Goal: Task Accomplishment & Management: Manage account settings

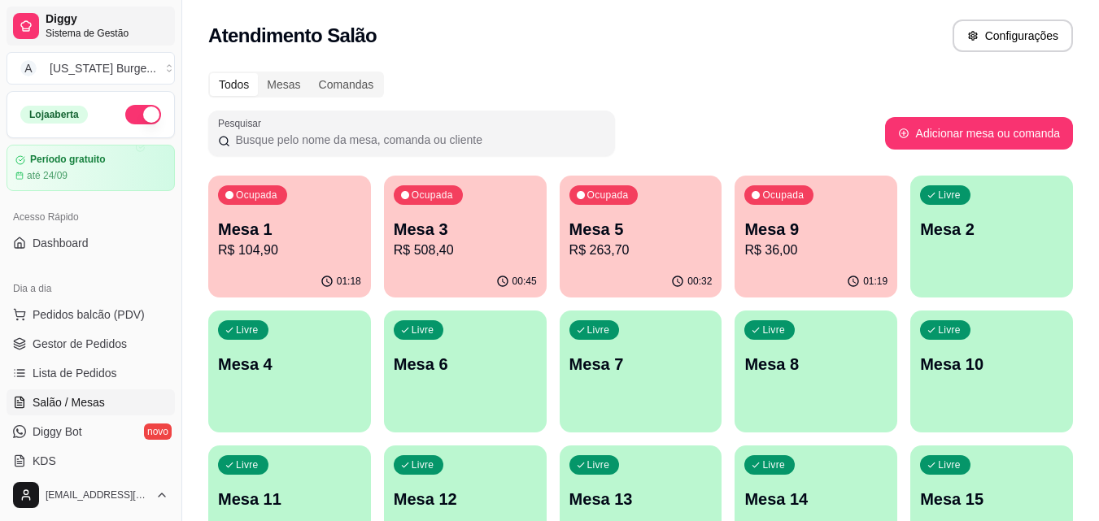
click at [63, 28] on span "Sistema de Gestão" at bounding box center [107, 33] width 123 height 13
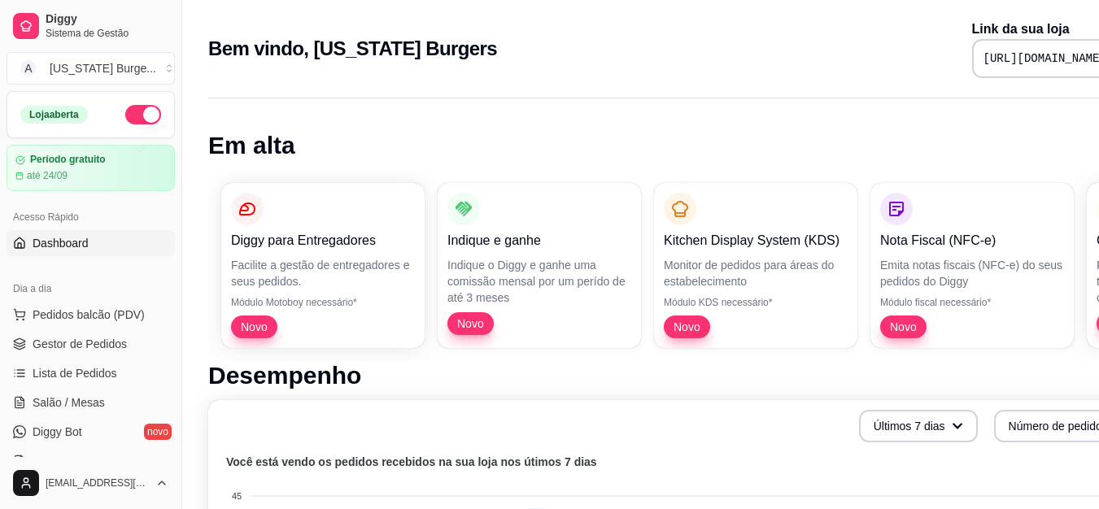
click at [212, 316] on div "Diggy para Entregadores Facilite a gestão de entregadores e seus pedidos. Módul…" at bounding box center [679, 265] width 942 height 191
click at [107, 338] on span "Gestor de Pedidos" at bounding box center [80, 344] width 94 height 16
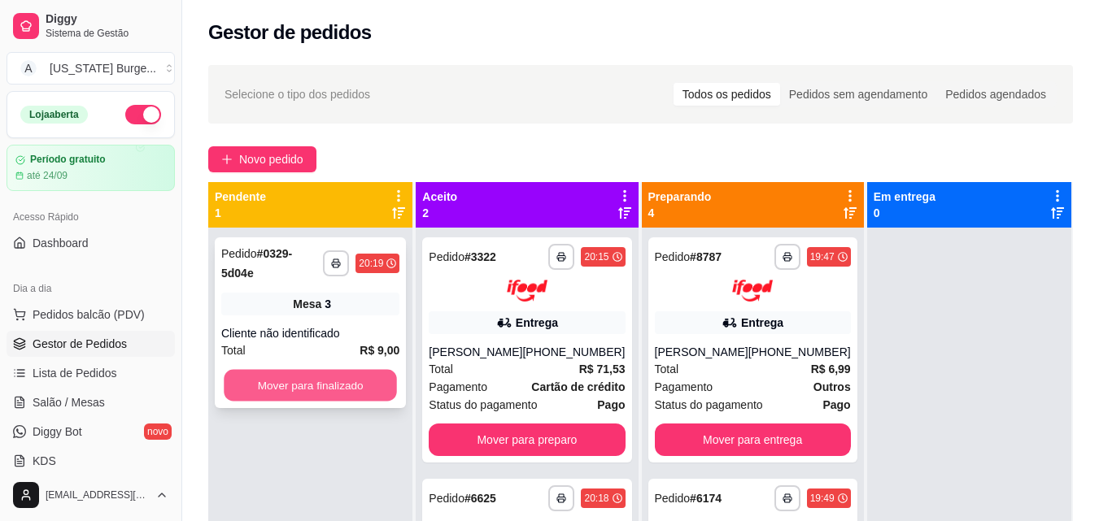
click at [351, 386] on button "Mover para finalizado" at bounding box center [310, 386] width 173 height 32
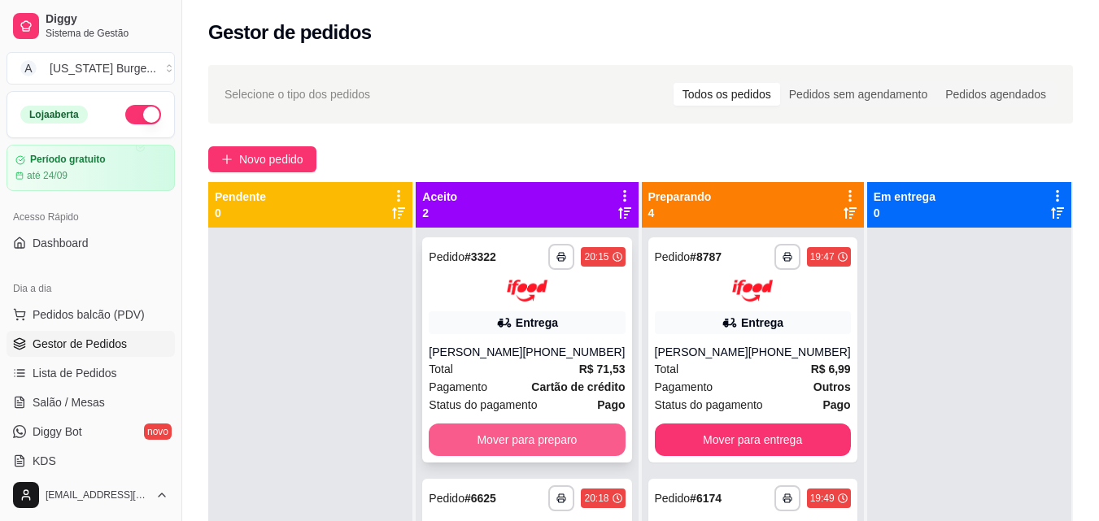
click at [559, 433] on button "Mover para preparo" at bounding box center [527, 440] width 196 height 33
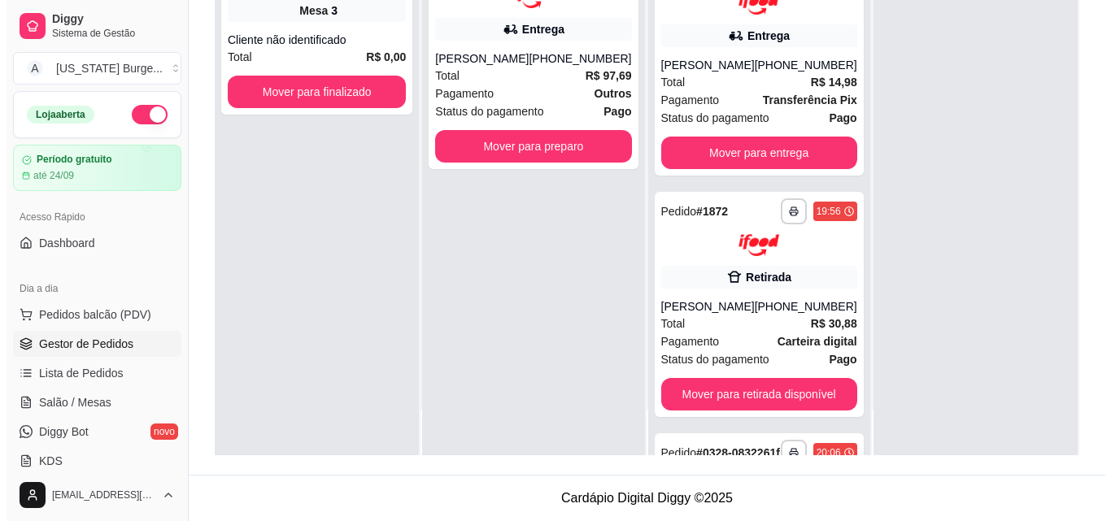
scroll to position [235, 0]
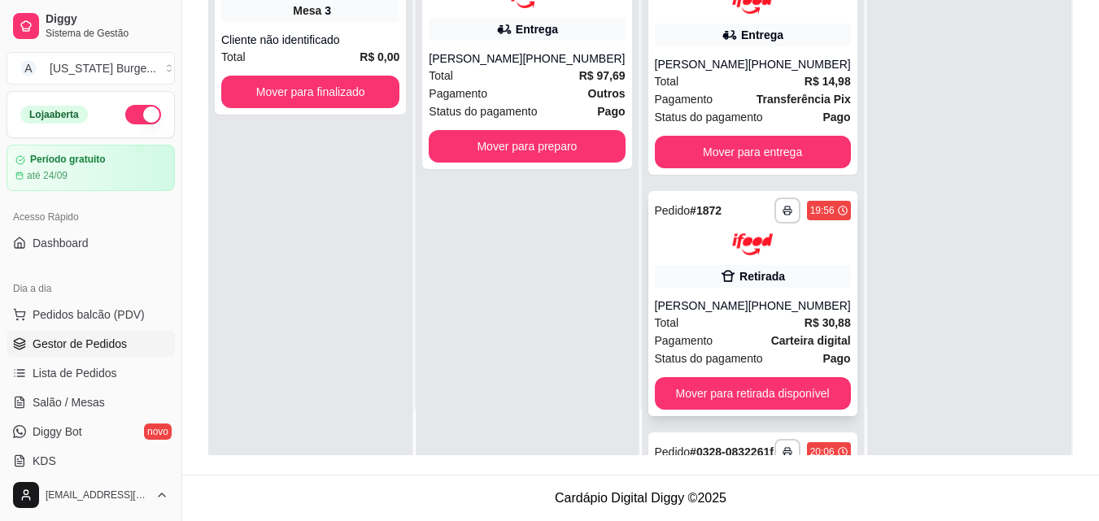
click at [741, 332] on div "Total R$ 30,88" at bounding box center [753, 323] width 196 height 18
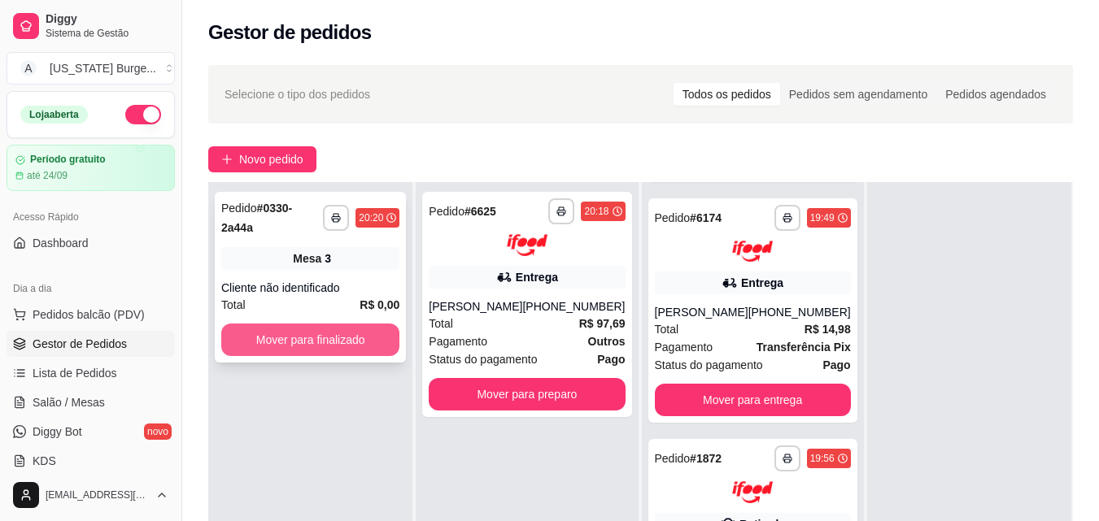
click at [320, 330] on button "Mover para finalizado" at bounding box center [310, 340] width 178 height 33
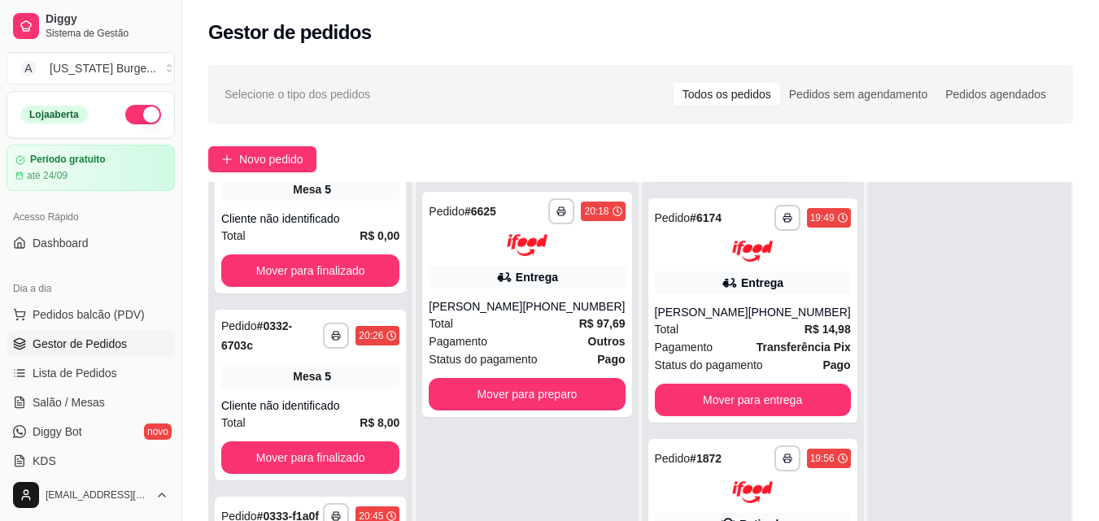
scroll to position [205, 0]
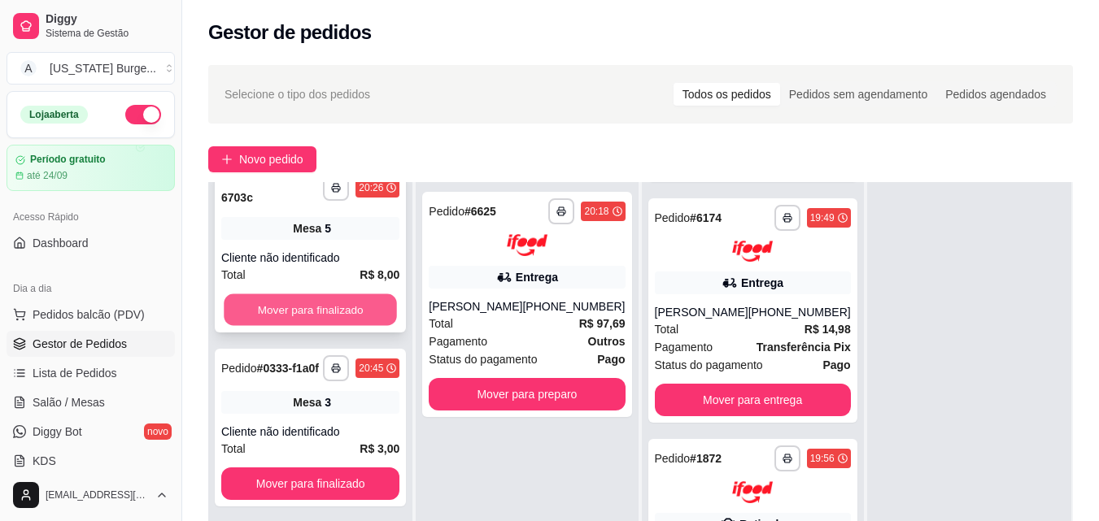
click at [321, 326] on button "Mover para finalizado" at bounding box center [310, 310] width 173 height 32
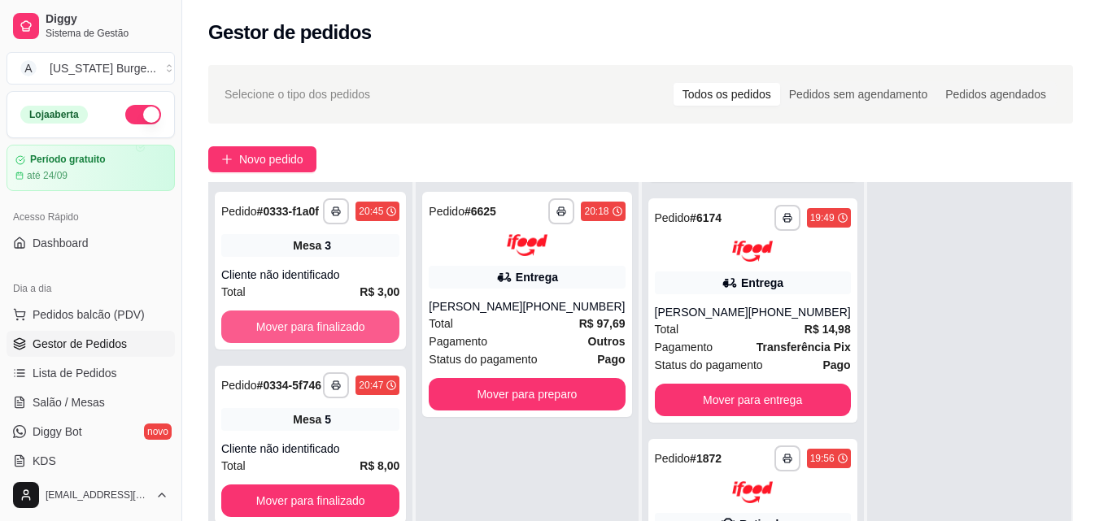
scroll to position [0, 0]
click at [321, 333] on button "Mover para finalizado" at bounding box center [310, 328] width 173 height 32
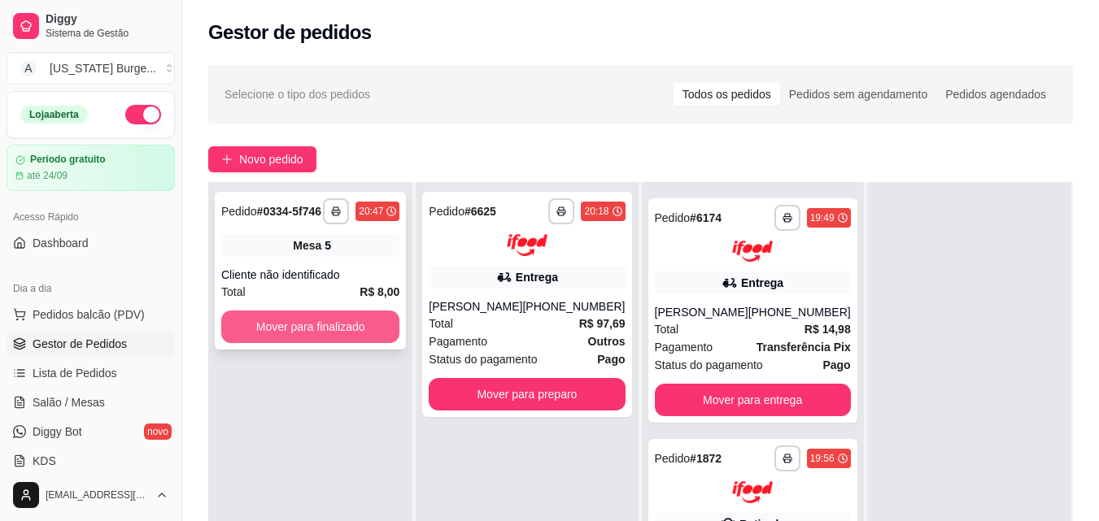
click at [320, 333] on button "Mover para finalizado" at bounding box center [310, 327] width 178 height 33
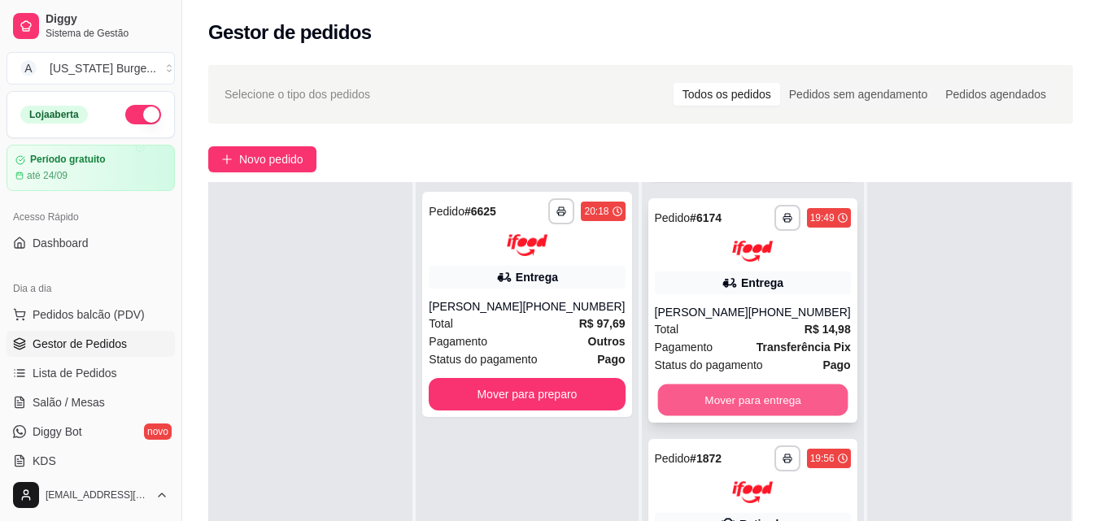
click at [741, 399] on button "Mover para entrega" at bounding box center [752, 401] width 190 height 32
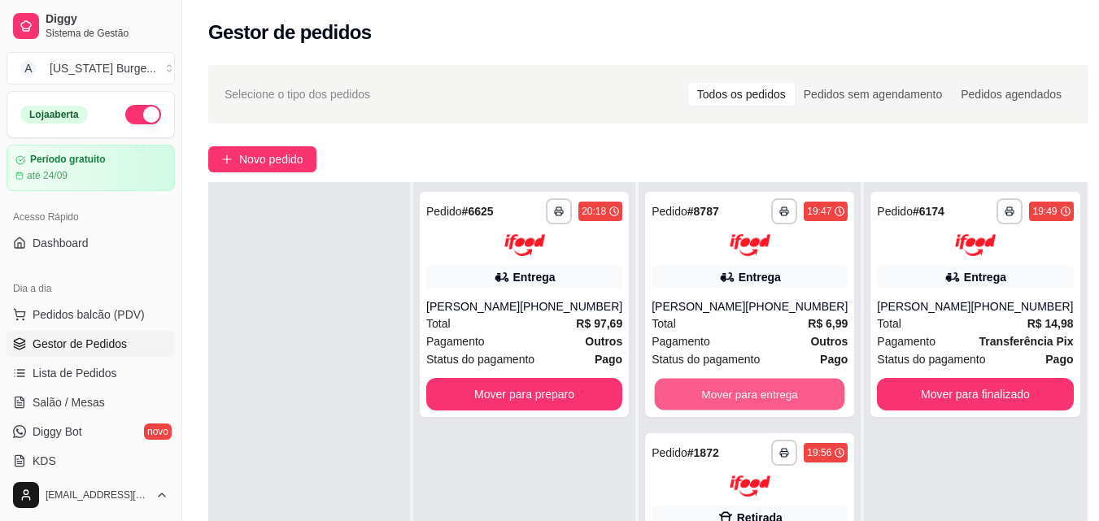
click at [741, 399] on button "Mover para entrega" at bounding box center [750, 394] width 190 height 32
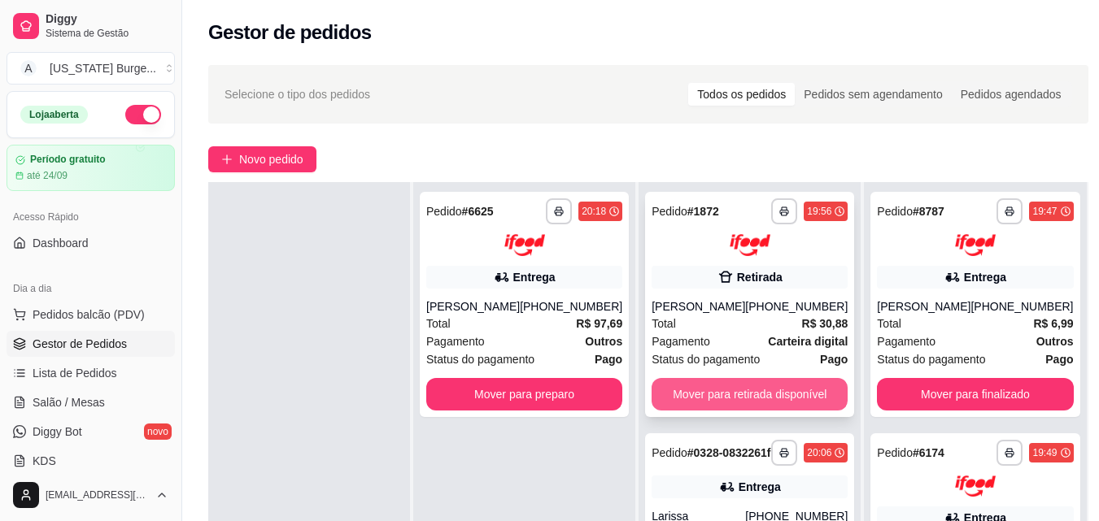
click at [717, 411] on button "Mover para retirada disponível" at bounding box center [750, 394] width 196 height 33
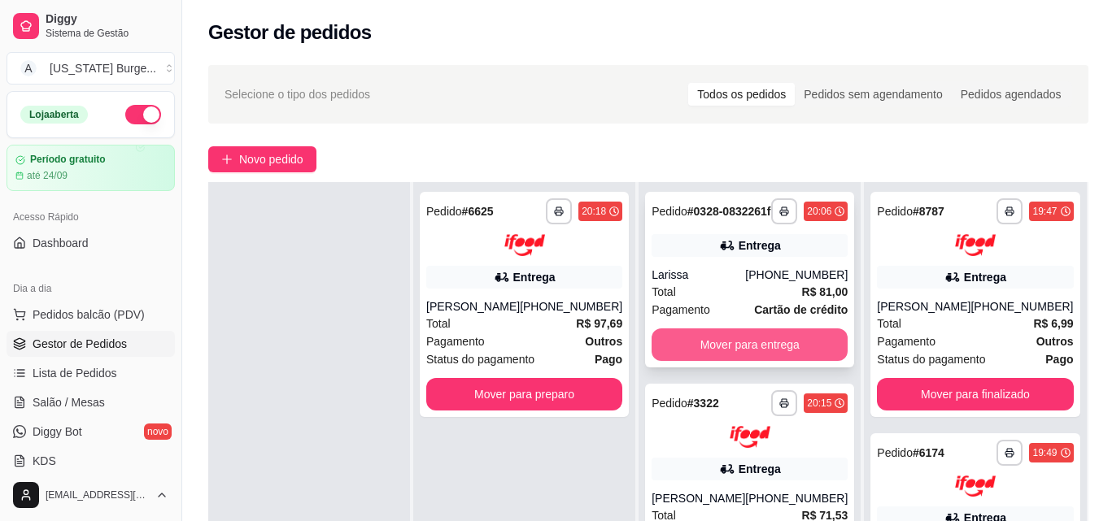
click at [760, 350] on button "Mover para entrega" at bounding box center [750, 345] width 196 height 33
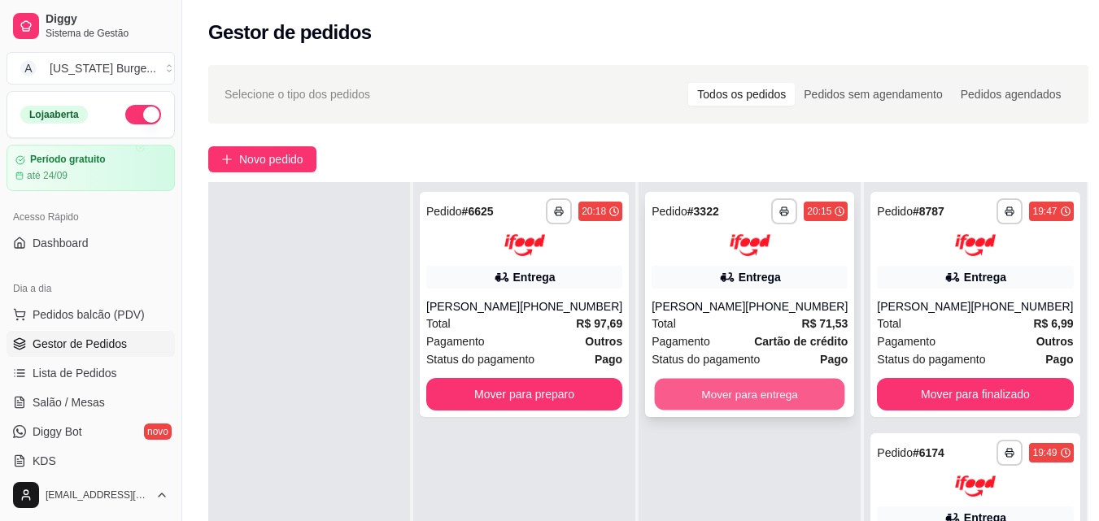
click at [744, 390] on button "Mover para entrega" at bounding box center [750, 394] width 190 height 32
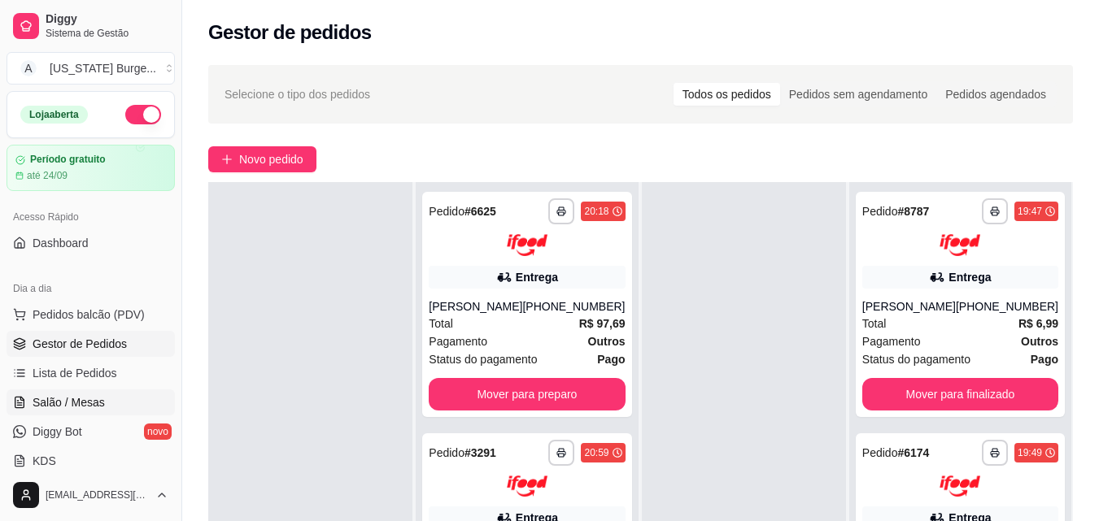
click at [86, 406] on span "Salão / Mesas" at bounding box center [69, 402] width 72 height 16
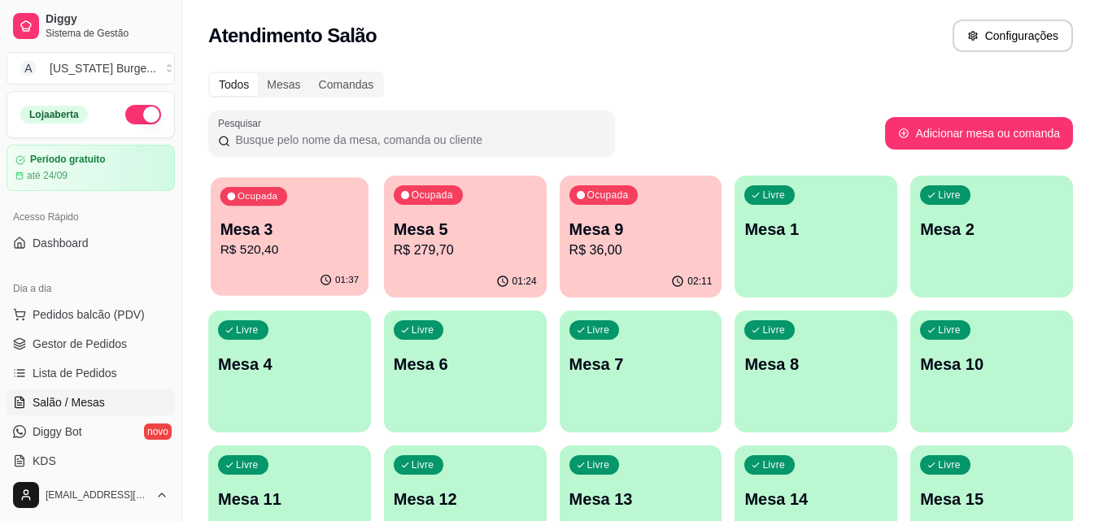
click at [307, 250] on p "R$ 520,40" at bounding box center [289, 250] width 139 height 19
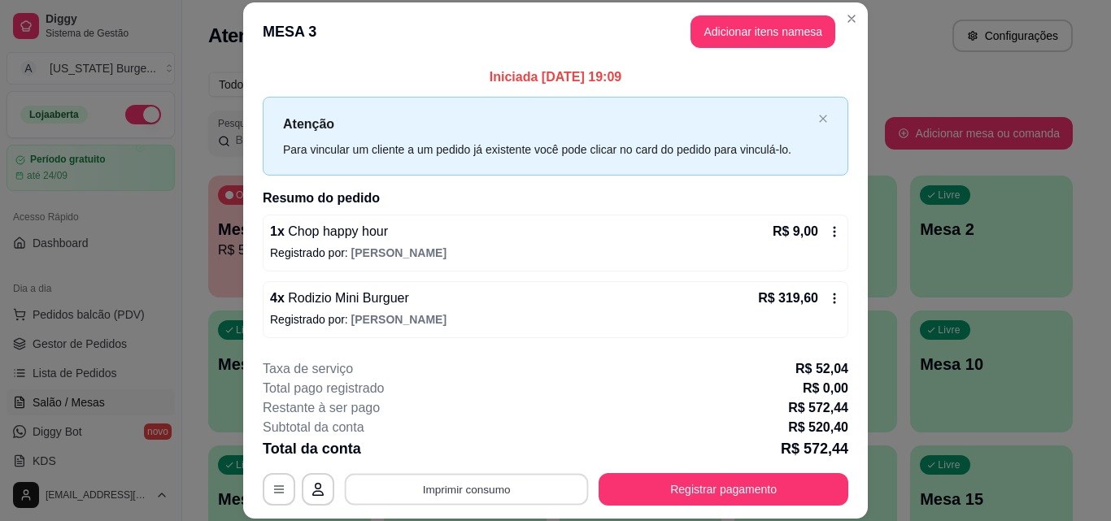
click at [503, 487] on button "Imprimir consumo" at bounding box center [467, 489] width 244 height 32
click at [489, 458] on button "Epson" at bounding box center [466, 452] width 118 height 26
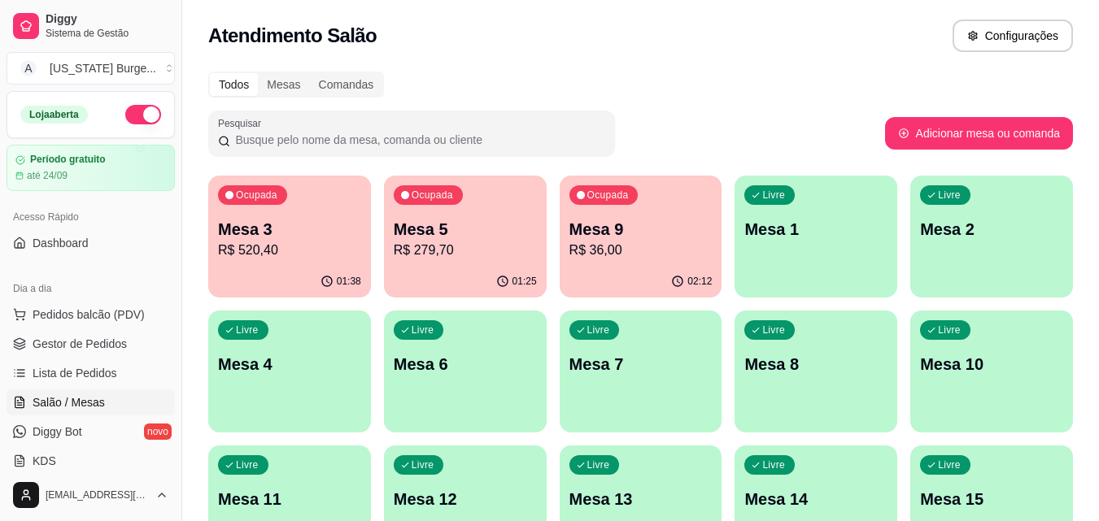
click at [564, 95] on div "Todos Mesas Comandas" at bounding box center [640, 85] width 865 height 26
click at [306, 243] on p "R$ 520,40" at bounding box center [289, 251] width 143 height 20
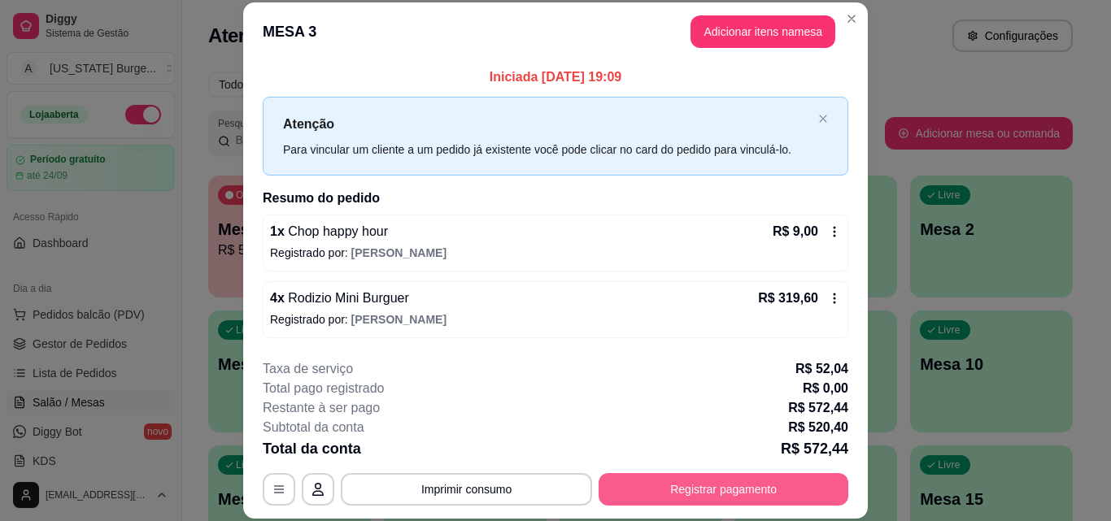
click at [719, 482] on button "Registrar pagamento" at bounding box center [724, 489] width 250 height 33
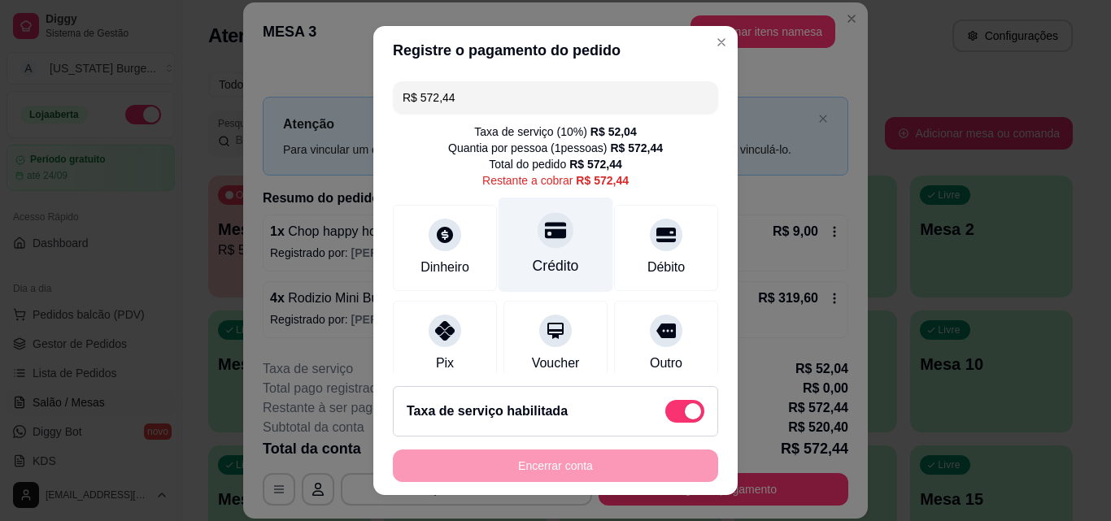
click at [545, 235] on icon at bounding box center [555, 231] width 21 height 16
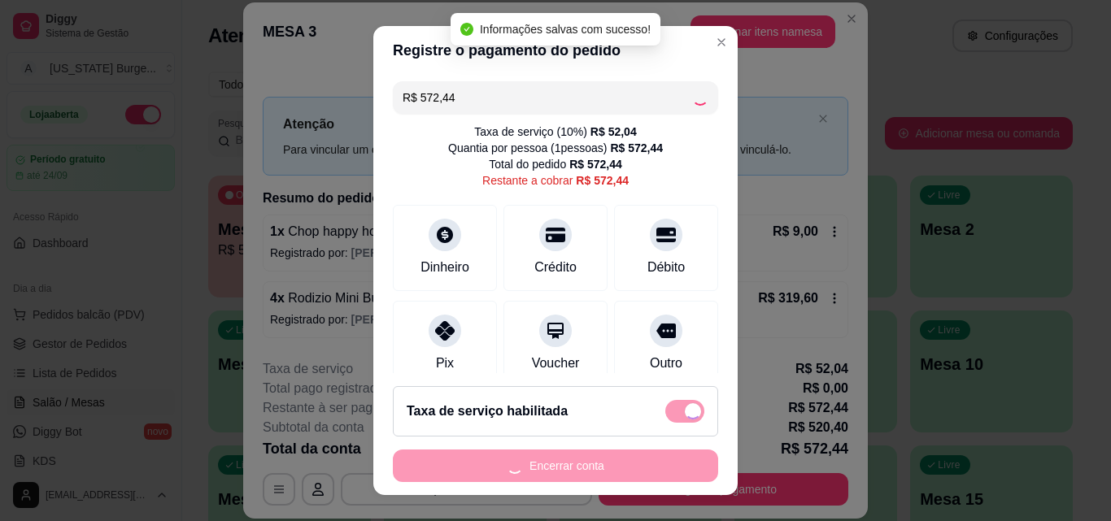
type input "R$ 0,00"
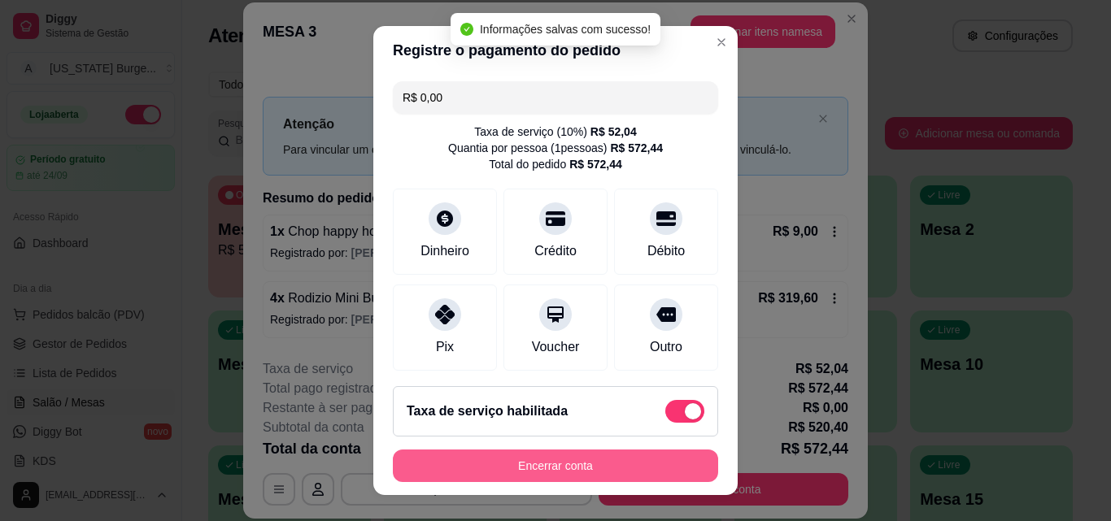
click at [530, 459] on button "Encerrar conta" at bounding box center [555, 466] width 325 height 33
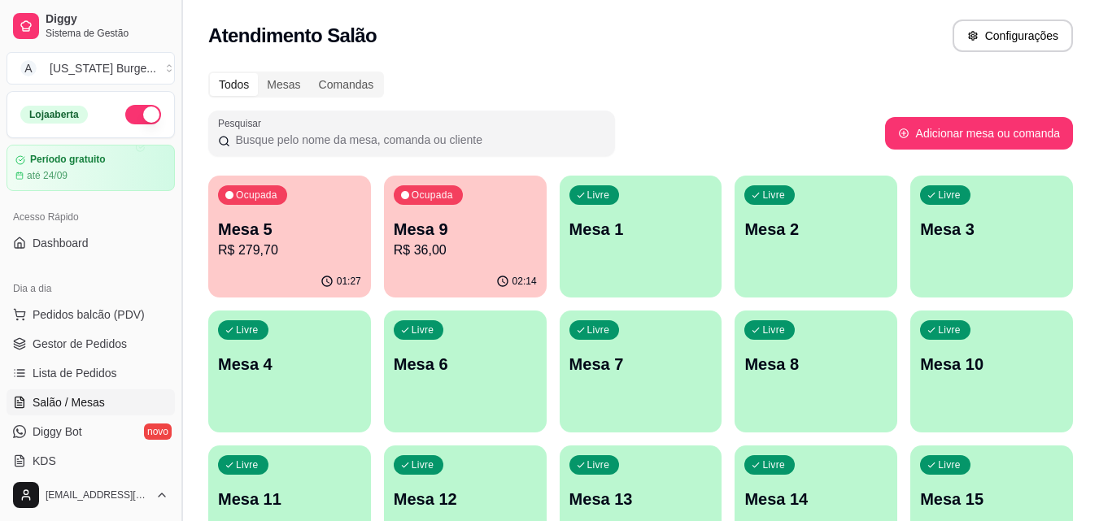
click at [177, 459] on button "Toggle Sidebar" at bounding box center [181, 260] width 13 height 521
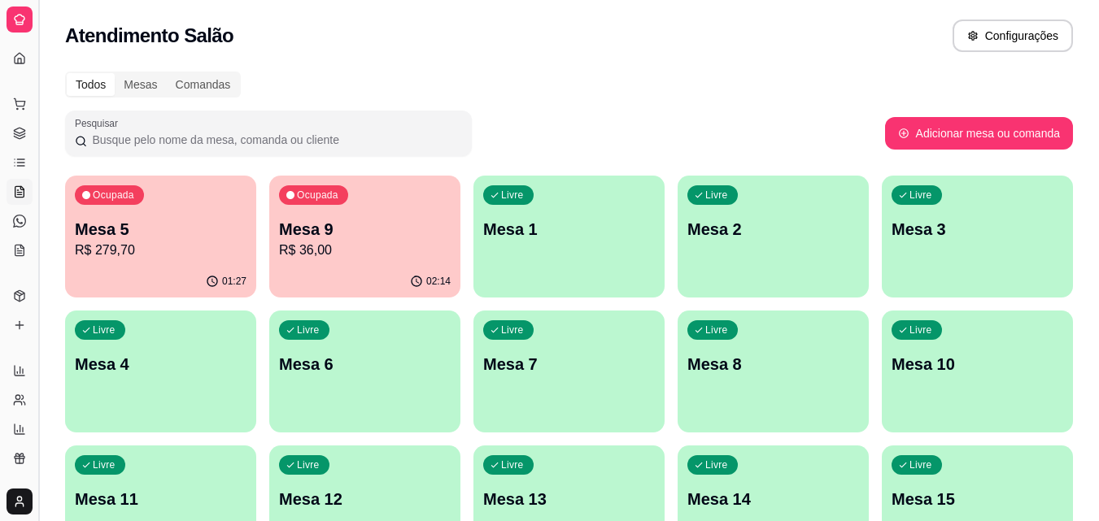
click at [44, 117] on button "Toggle Sidebar" at bounding box center [38, 260] width 13 height 521
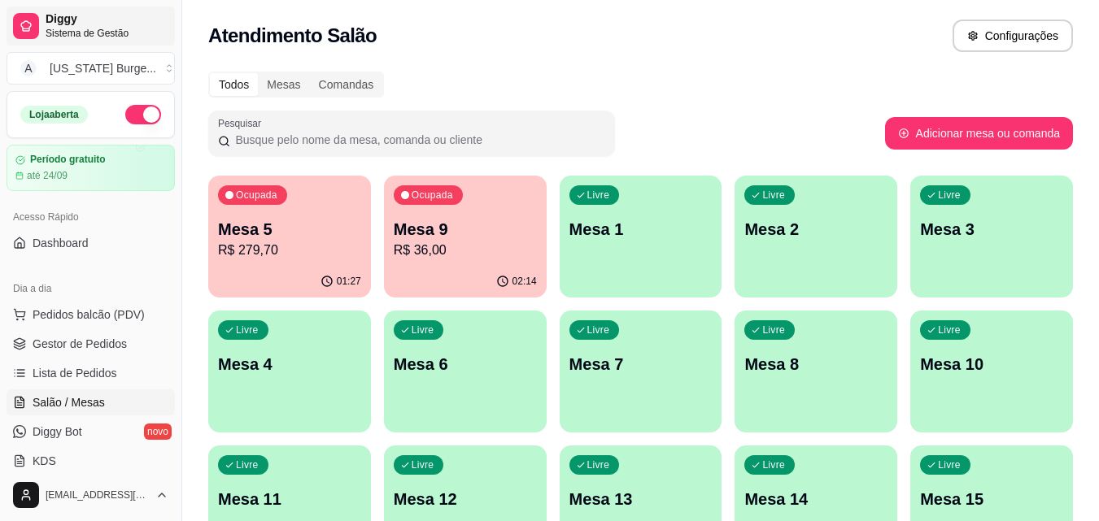
click at [23, 35] on div at bounding box center [26, 26] width 26 height 26
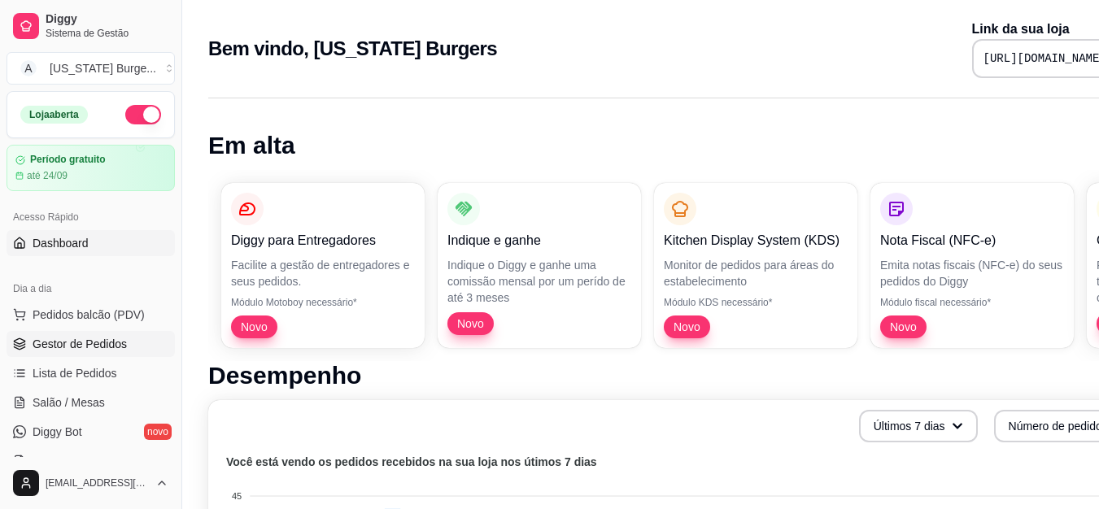
click at [78, 343] on span "Gestor de Pedidos" at bounding box center [80, 344] width 94 height 16
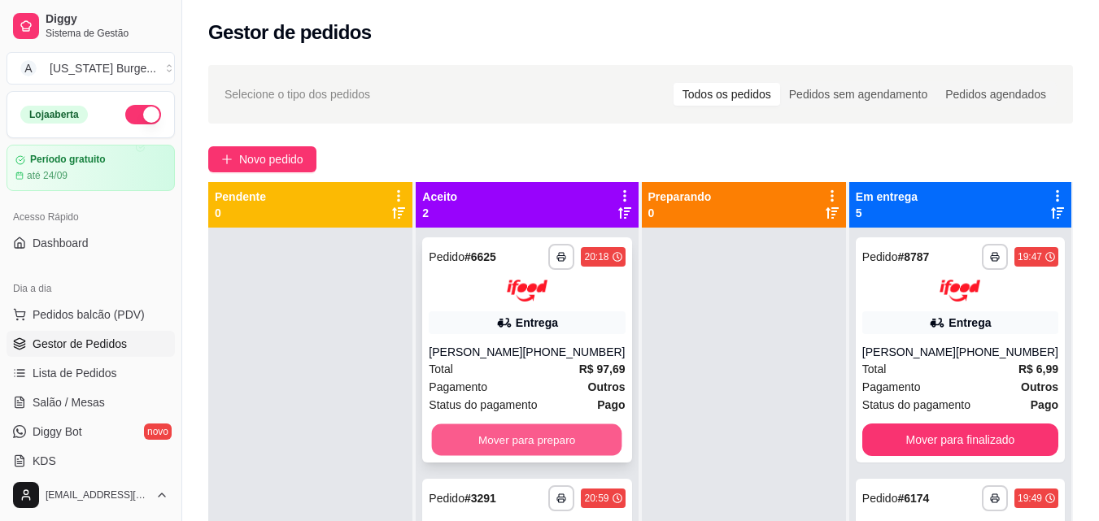
click at [545, 442] on button "Mover para preparo" at bounding box center [527, 440] width 190 height 32
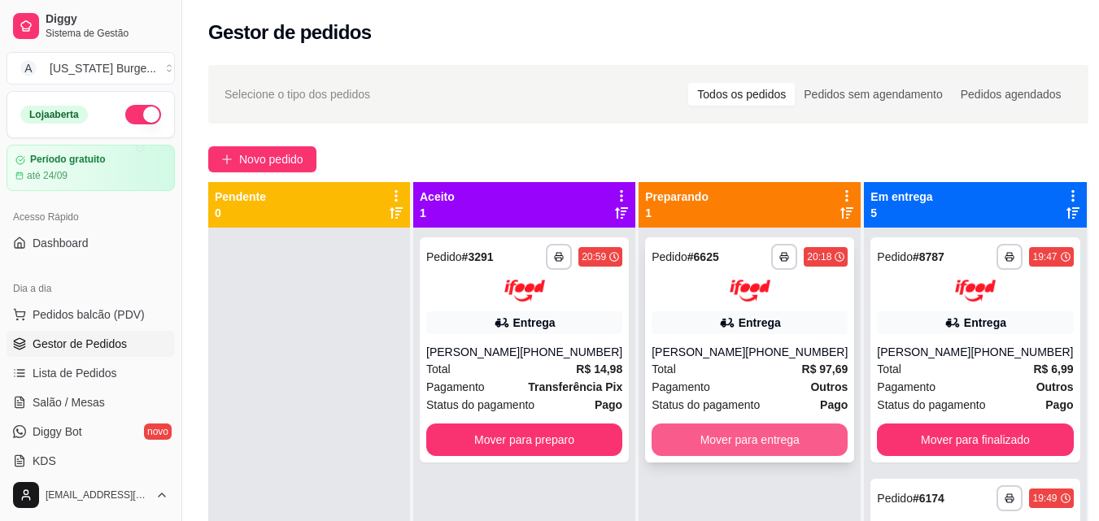
click at [721, 438] on button "Mover para entrega" at bounding box center [750, 440] width 196 height 33
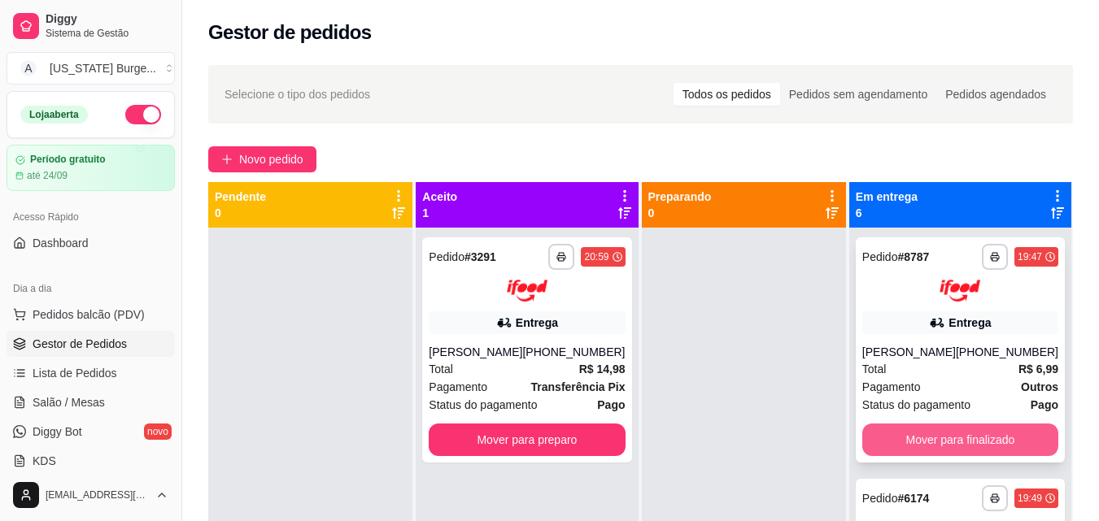
click at [897, 429] on button "Mover para finalizado" at bounding box center [960, 440] width 196 height 33
click at [901, 456] on button "Mover para finalizado" at bounding box center [960, 440] width 196 height 33
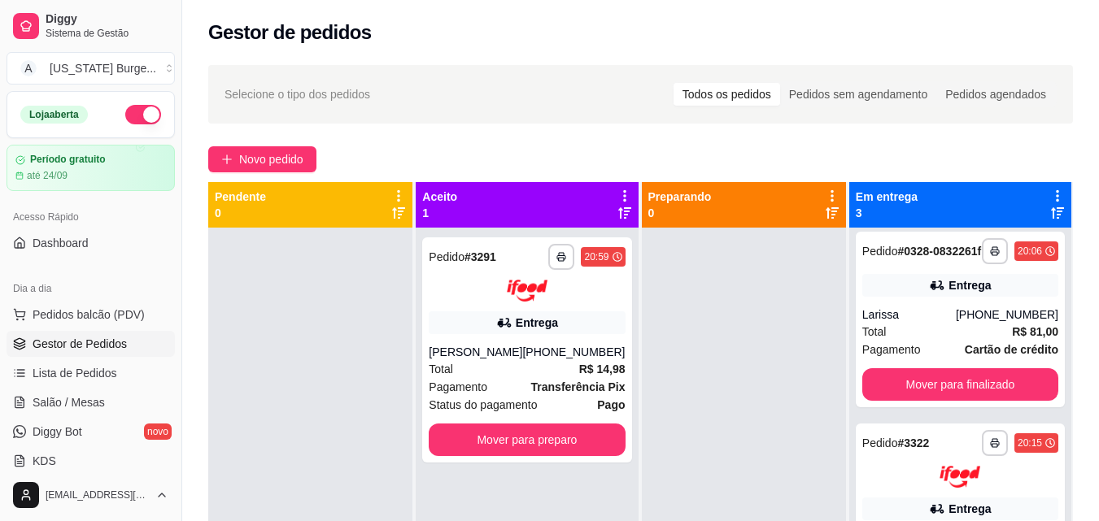
scroll to position [3, 0]
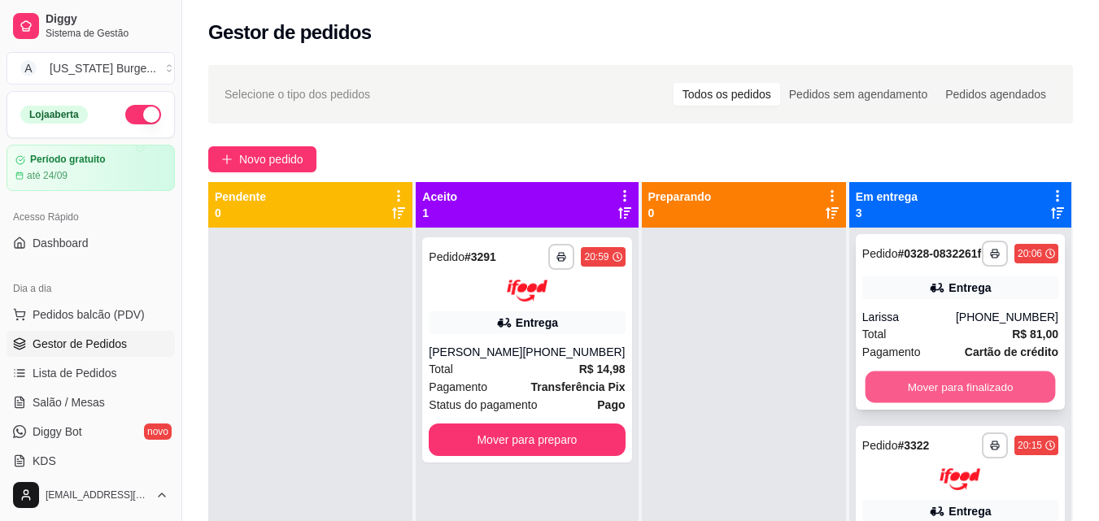
click at [880, 398] on button "Mover para finalizado" at bounding box center [960, 388] width 190 height 32
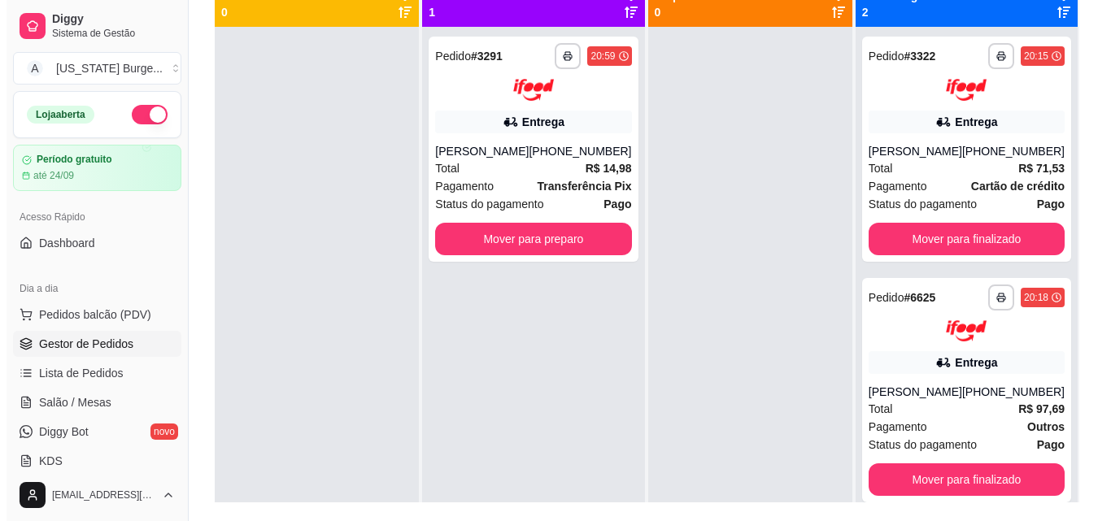
scroll to position [248, 0]
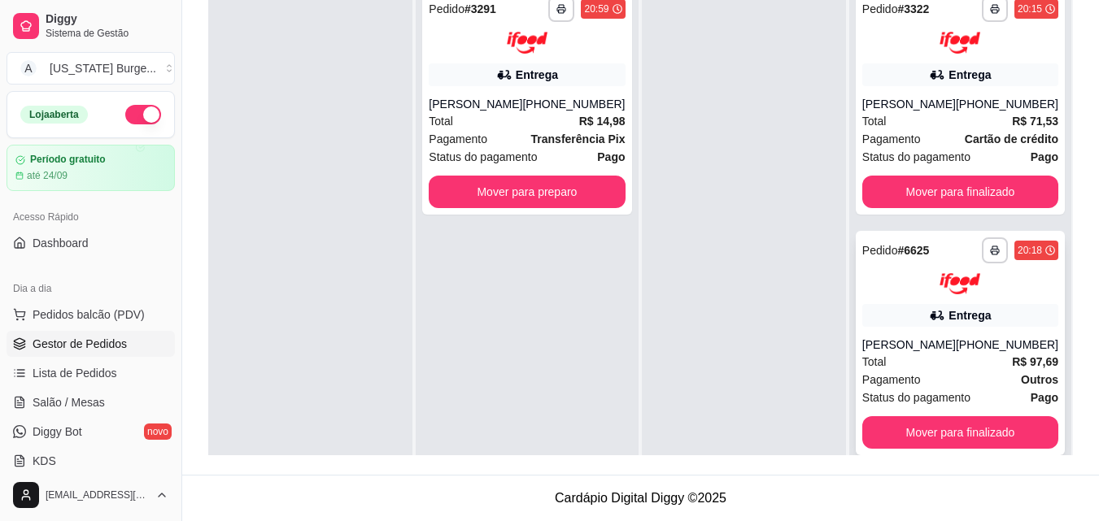
click at [913, 355] on div "Total R$ 97,69" at bounding box center [960, 362] width 196 height 18
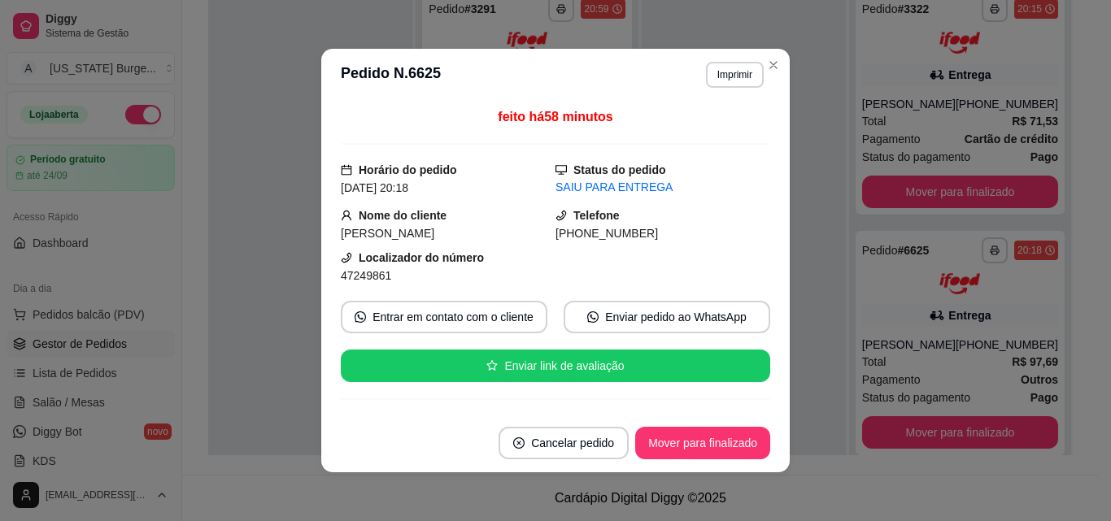
click at [750, 275] on div "Localizador do número 47249861" at bounding box center [555, 267] width 429 height 36
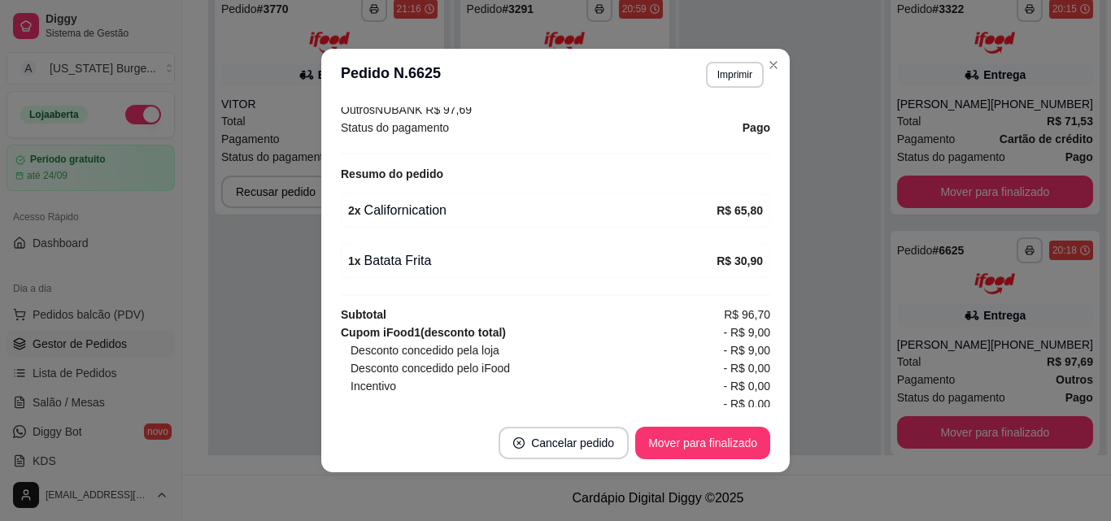
scroll to position [259, 0]
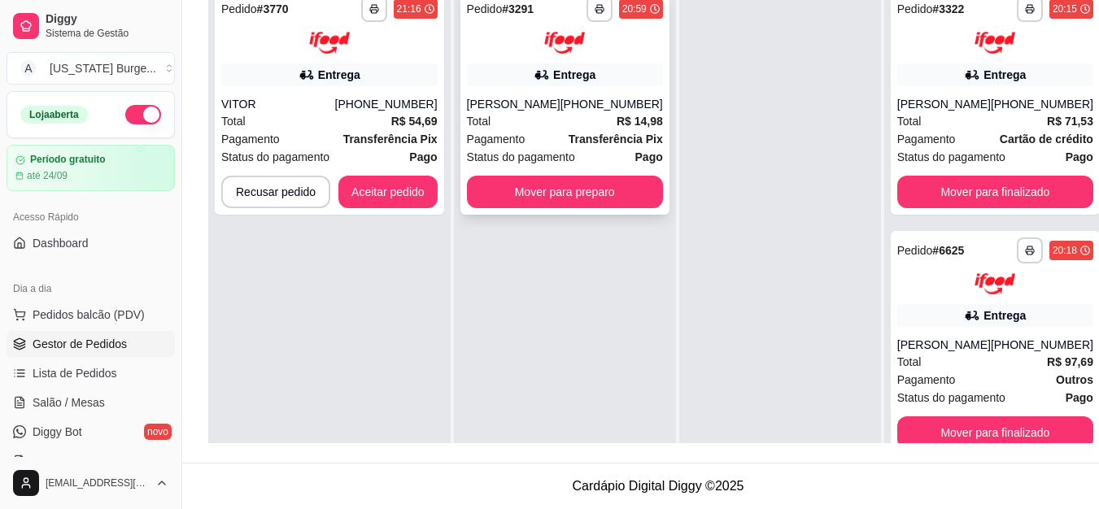
click at [538, 130] on div "Total R$ 14,98" at bounding box center [565, 121] width 196 height 18
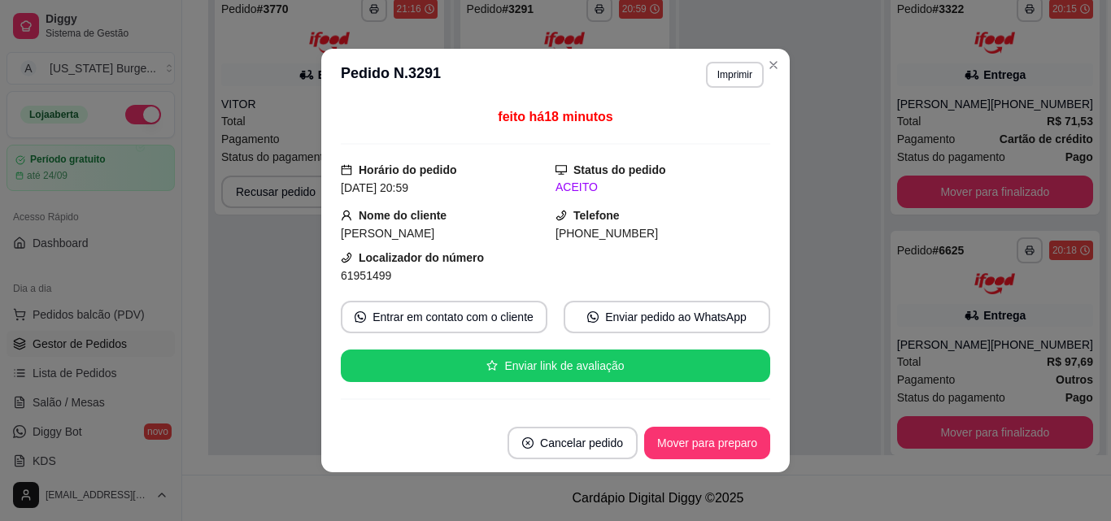
scroll to position [263, 0]
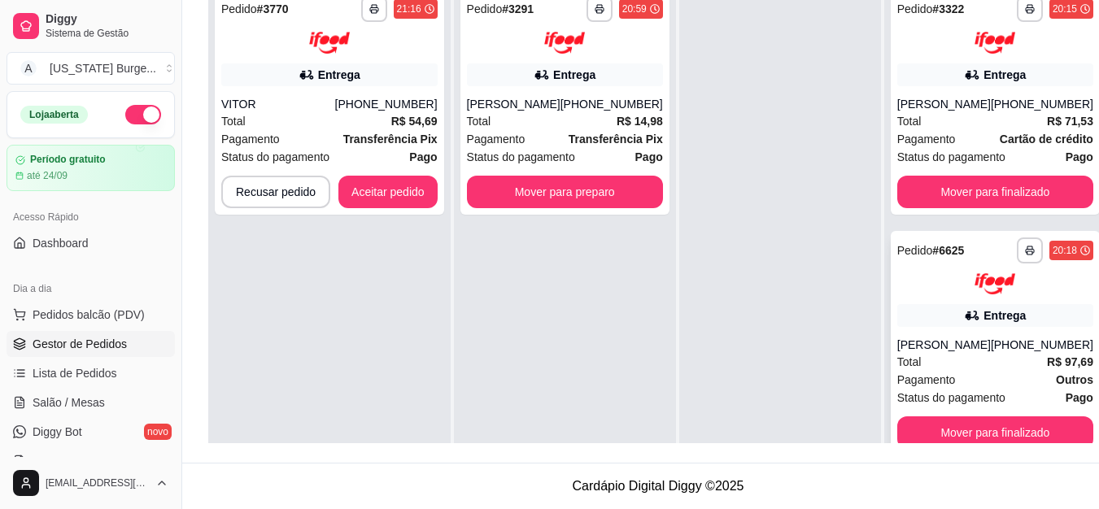
click at [913, 342] on div "[PERSON_NAME]" at bounding box center [944, 345] width 94 height 16
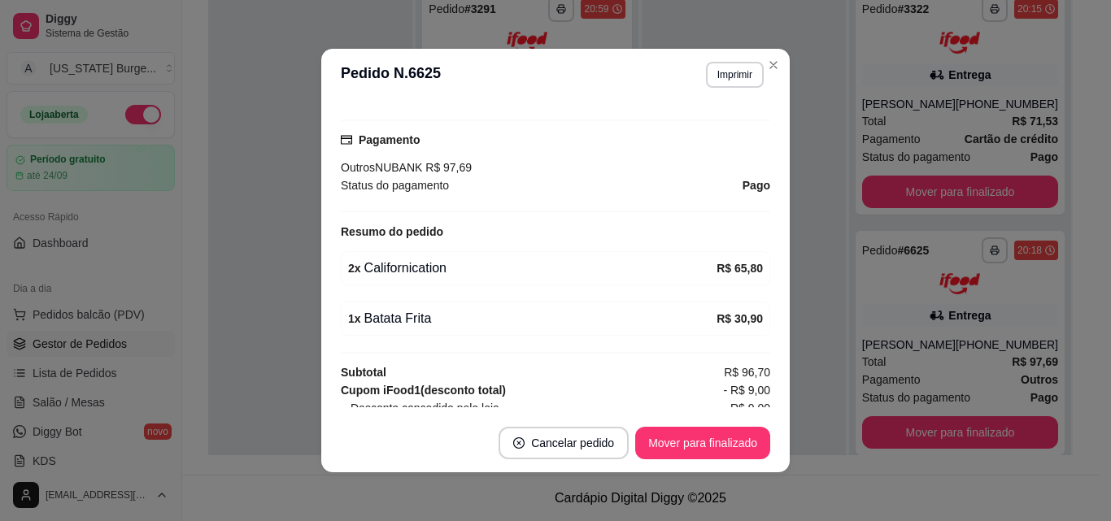
scroll to position [0, 0]
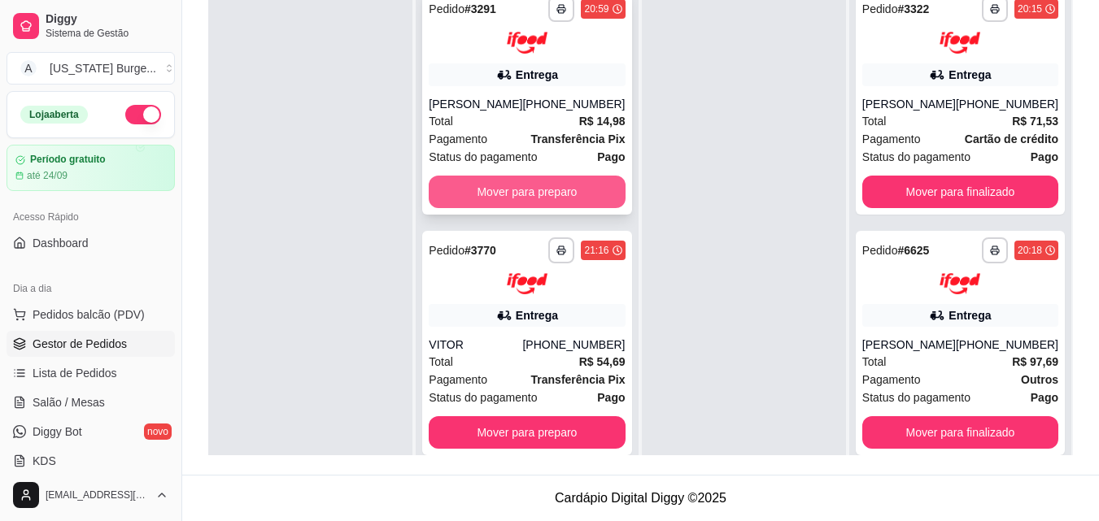
click at [533, 191] on button "Mover para preparo" at bounding box center [527, 192] width 196 height 33
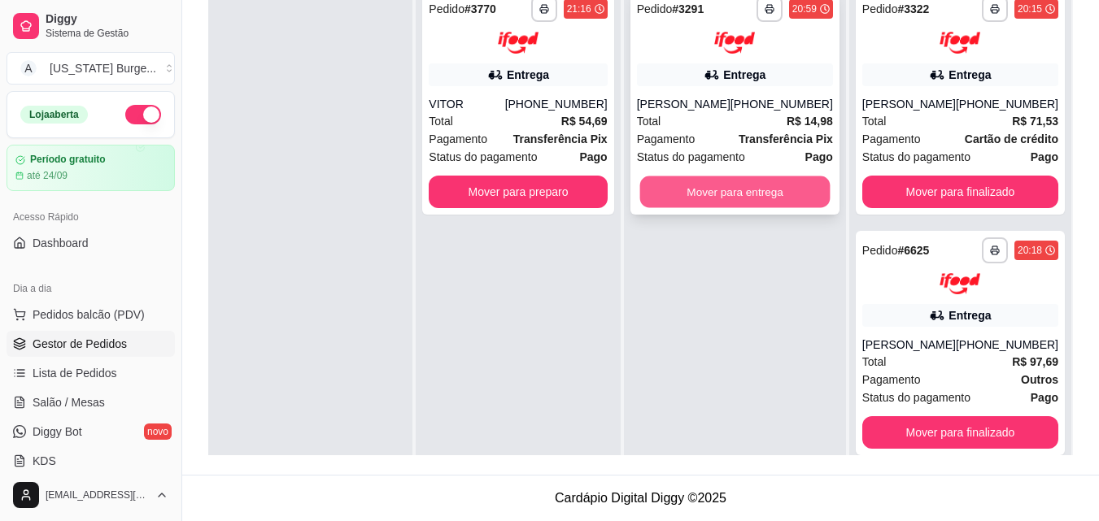
click at [717, 195] on button "Mover para entrega" at bounding box center [734, 192] width 190 height 32
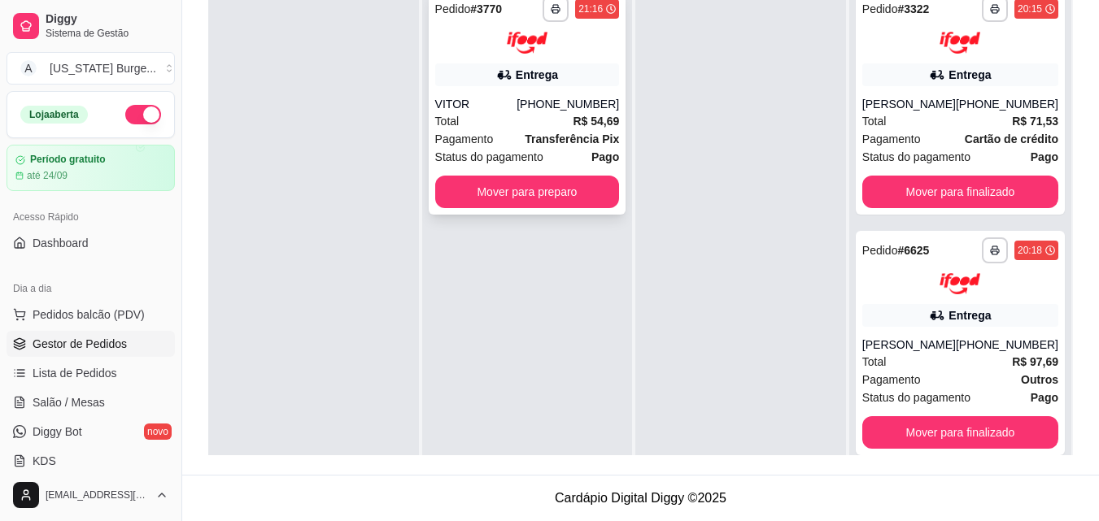
click at [558, 146] on span "Transferência Pix" at bounding box center [572, 139] width 94 height 18
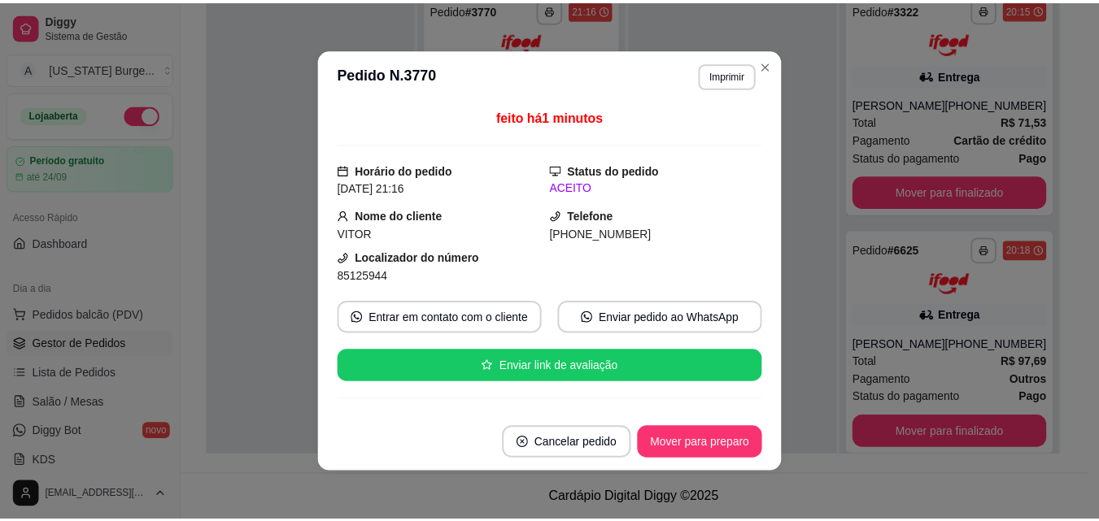
scroll to position [263, 0]
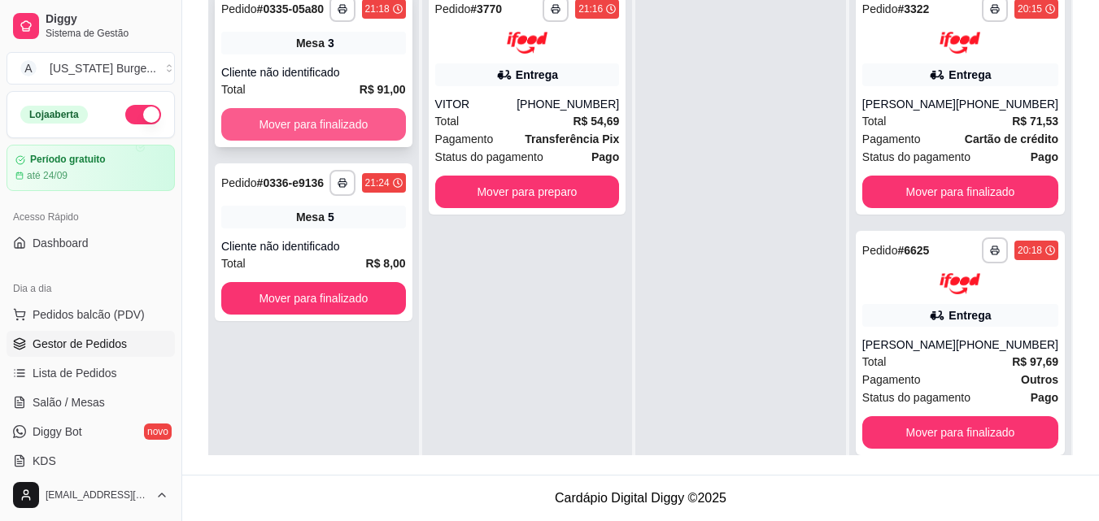
click at [282, 131] on button "Mover para finalizado" at bounding box center [313, 124] width 185 height 33
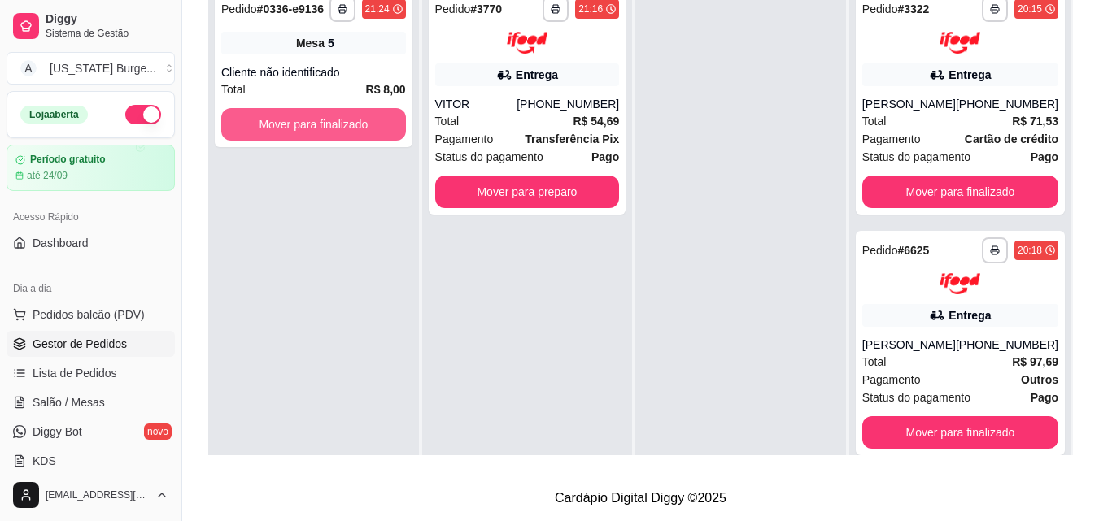
click at [282, 131] on button "Mover para finalizado" at bounding box center [313, 124] width 185 height 33
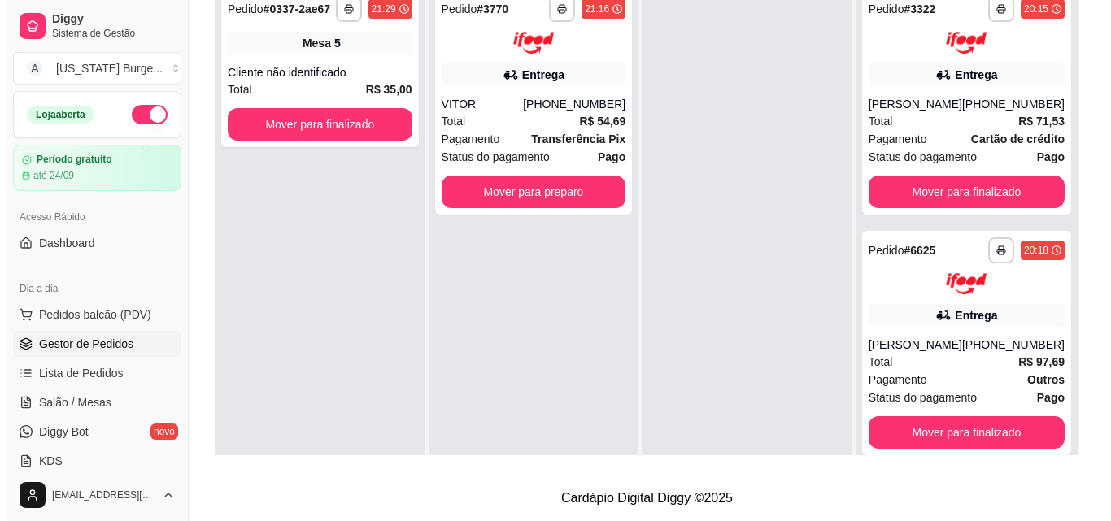
scroll to position [0, 0]
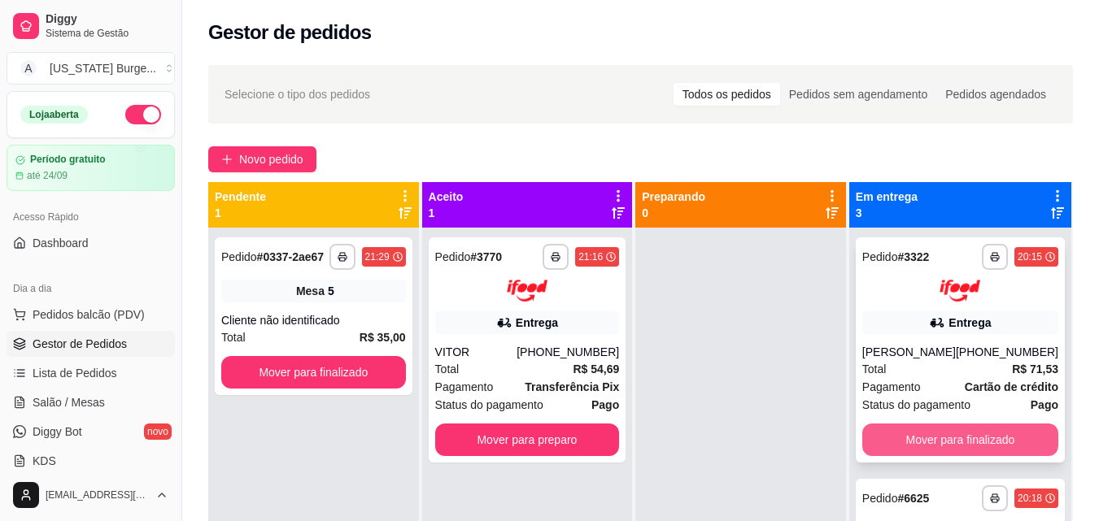
click at [891, 430] on button "Mover para finalizado" at bounding box center [960, 440] width 196 height 33
click at [891, 430] on button "Mover para finalizado" at bounding box center [960, 440] width 190 height 32
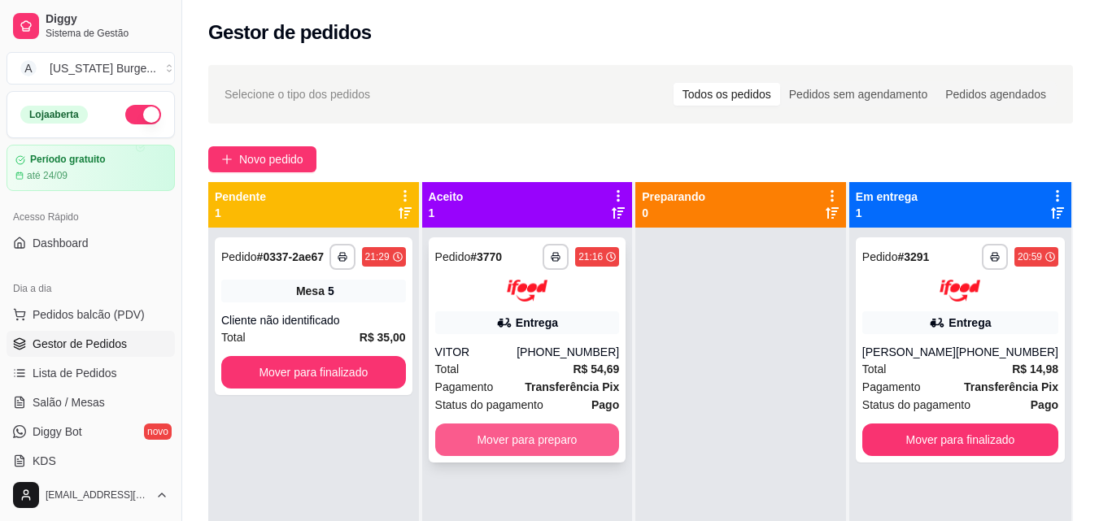
click at [482, 439] on button "Mover para preparo" at bounding box center [527, 440] width 185 height 33
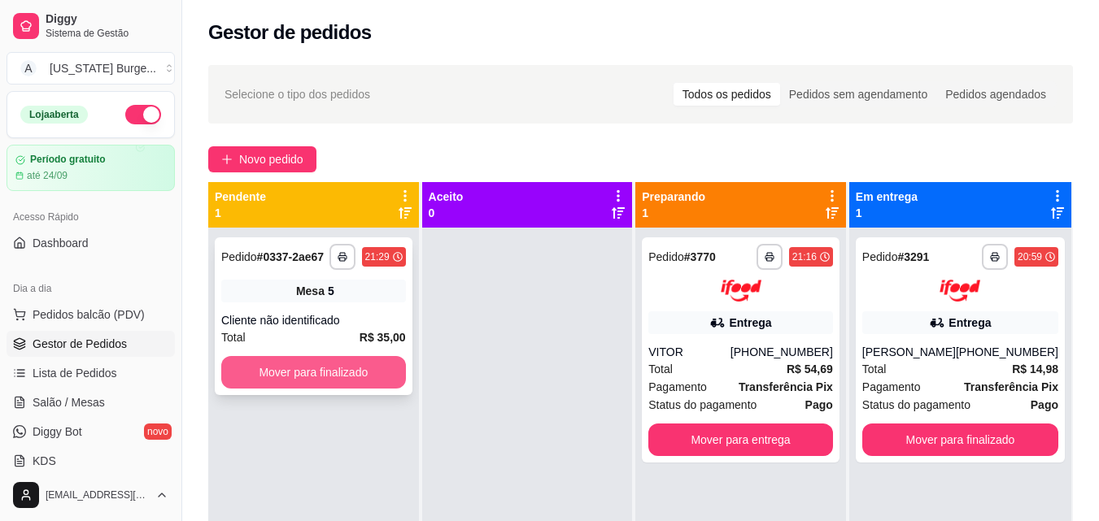
click at [368, 376] on button "Mover para finalizado" at bounding box center [313, 372] width 185 height 33
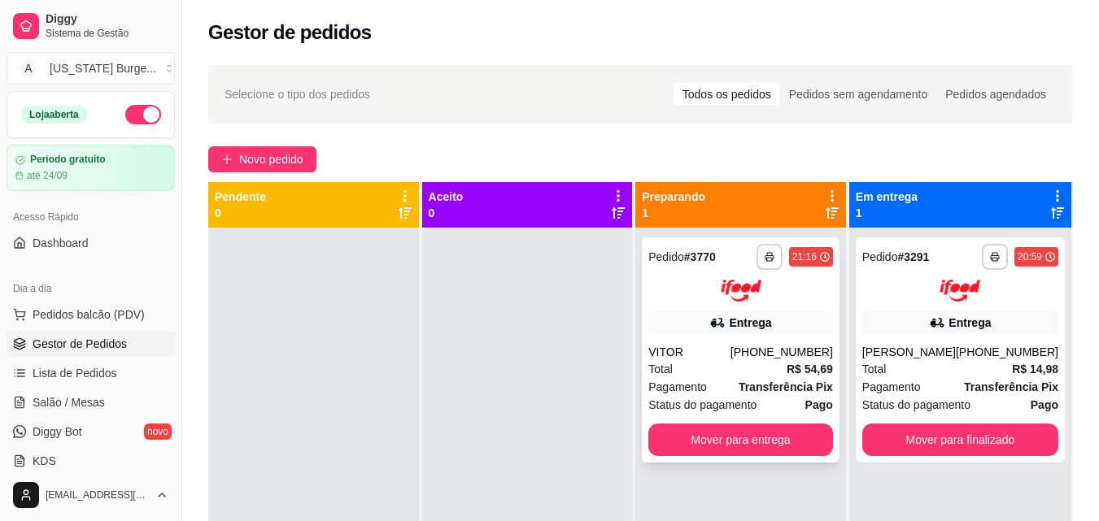
click at [739, 366] on div "Total R$ 54,69" at bounding box center [740, 369] width 185 height 18
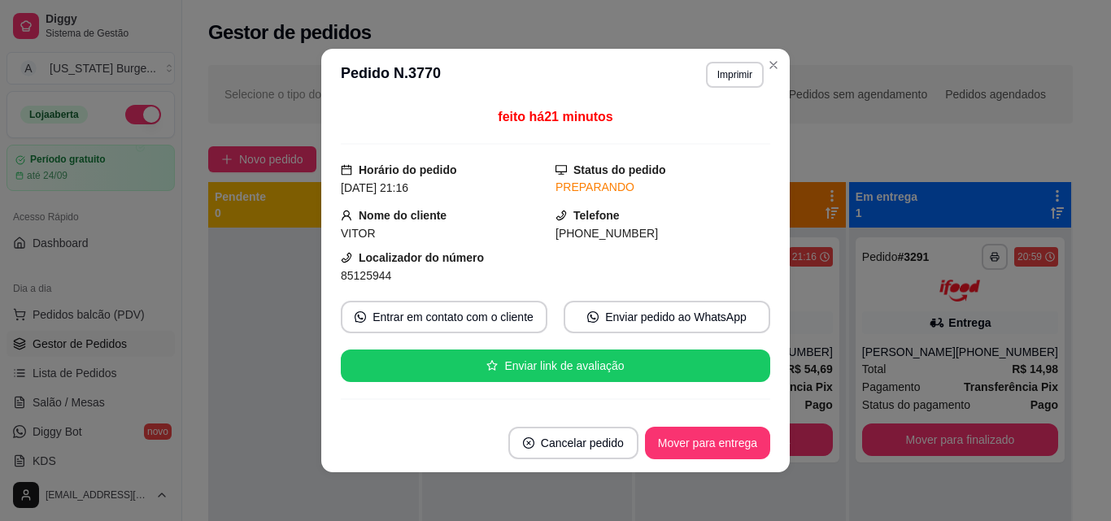
scroll to position [263, 0]
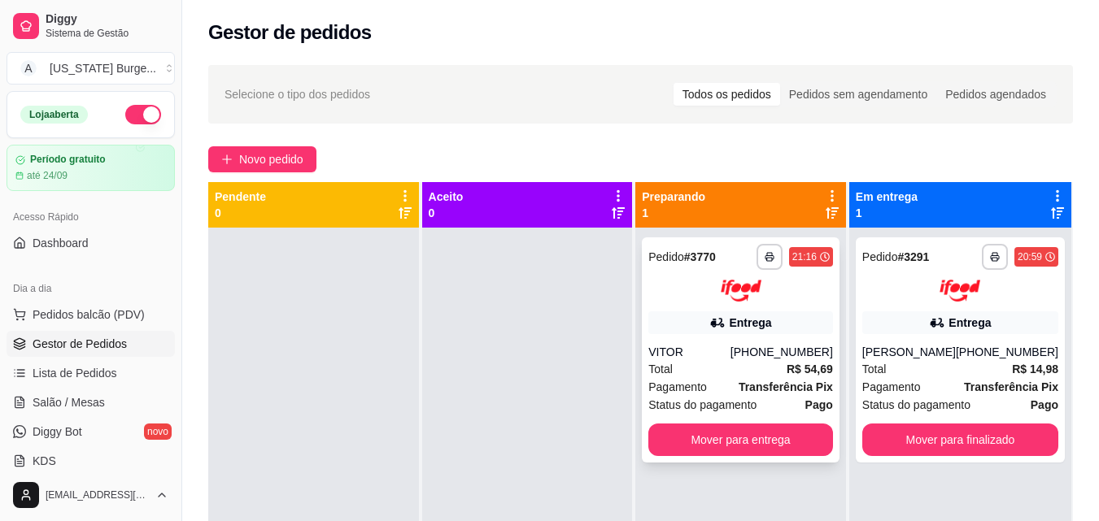
click at [730, 349] on div "VITOR" at bounding box center [689, 352] width 82 height 16
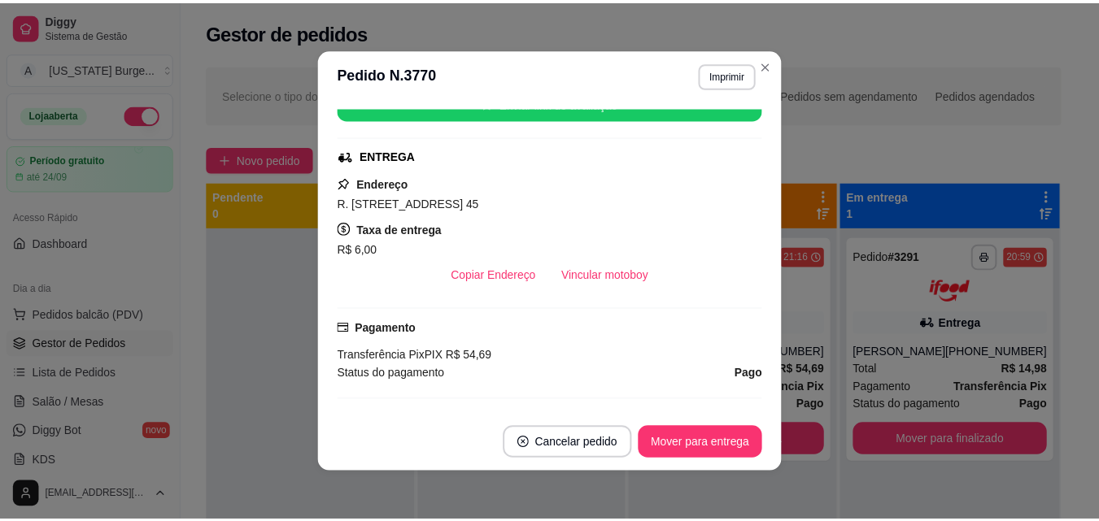
scroll to position [525, 0]
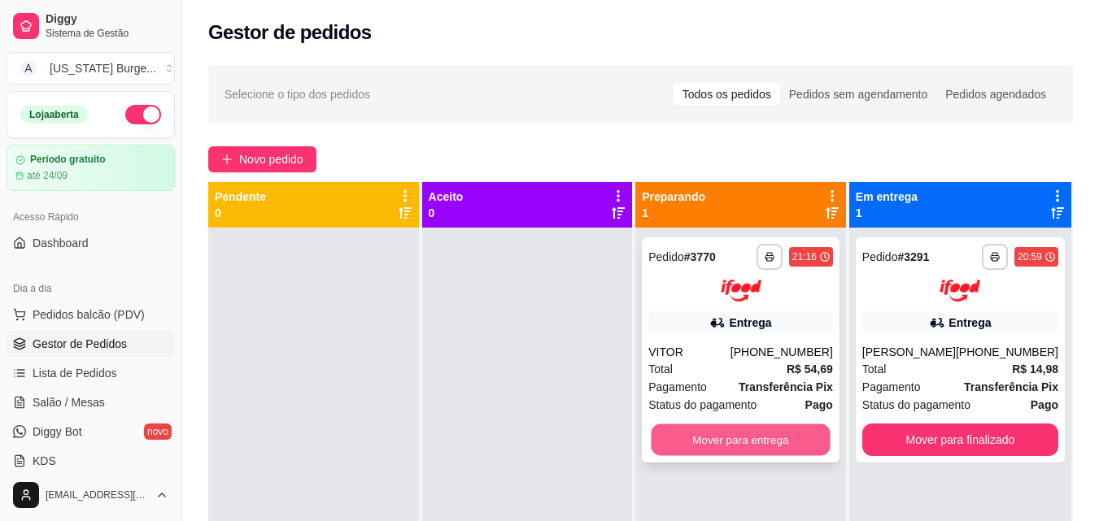
click at [718, 446] on button "Mover para entrega" at bounding box center [741, 440] width 179 height 32
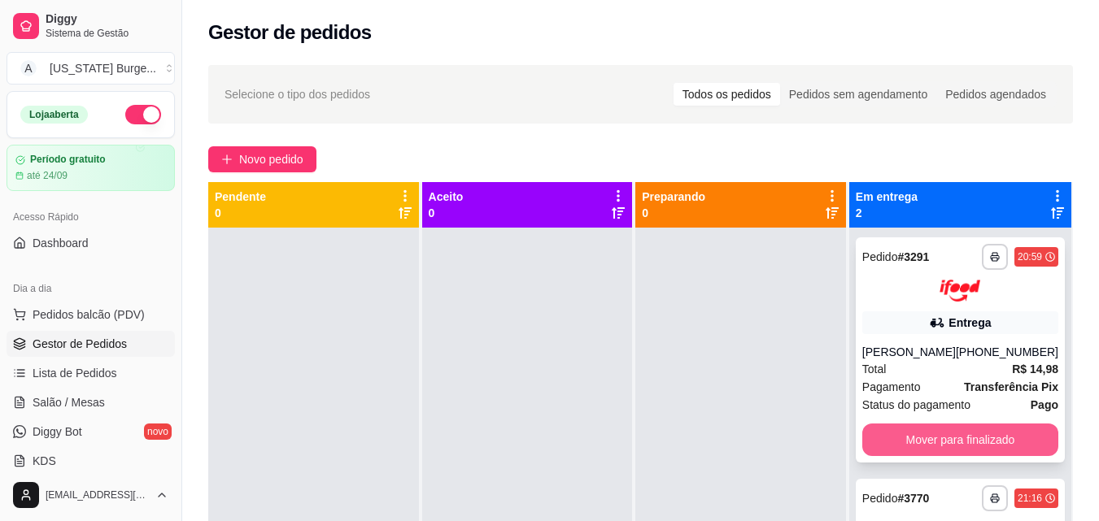
click at [881, 454] on button "Mover para finalizado" at bounding box center [960, 440] width 196 height 33
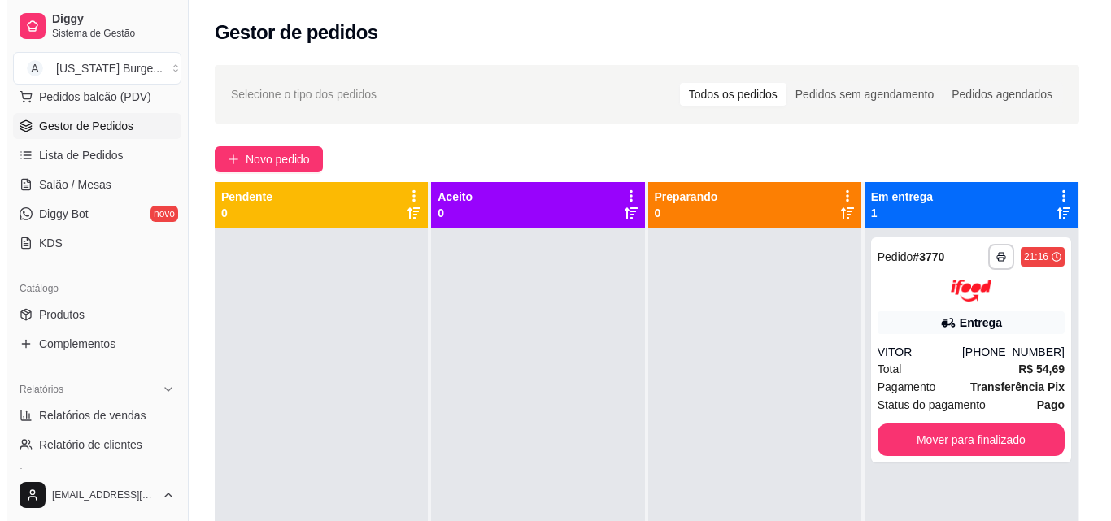
scroll to position [199, 0]
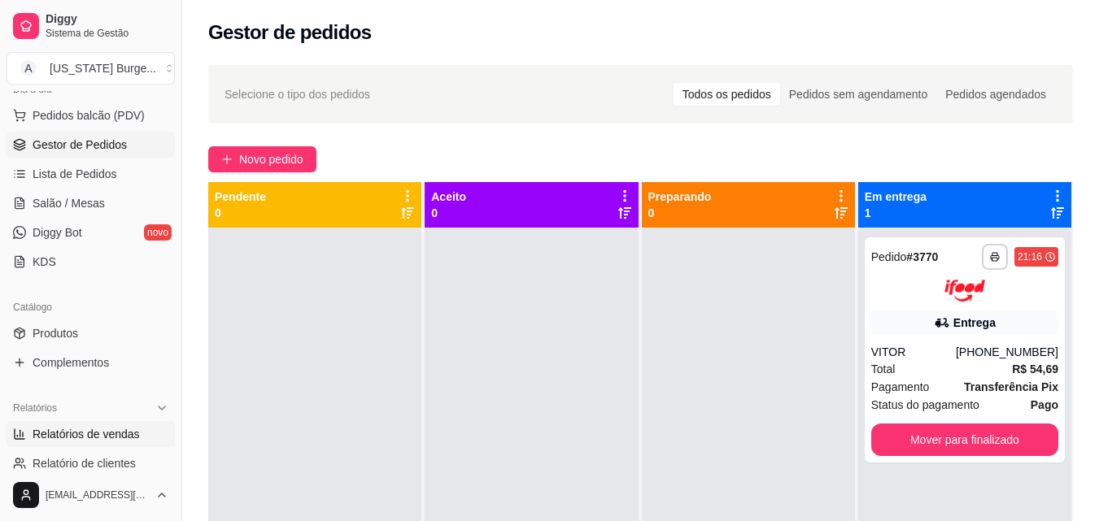
click at [86, 432] on span "Relatórios de vendas" at bounding box center [86, 434] width 107 height 16
select select "ALL"
select select "0"
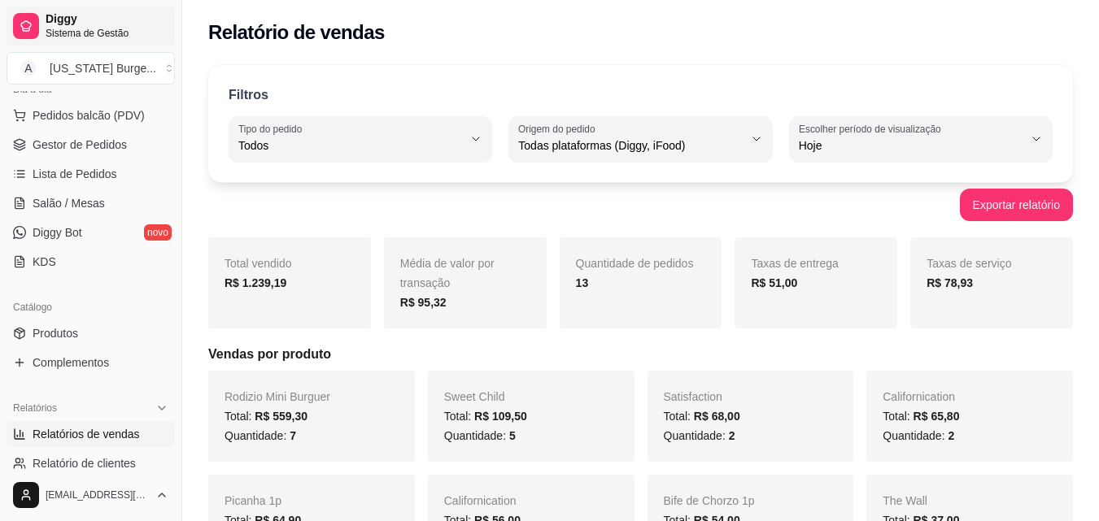
click at [80, 28] on span "Sistema de Gestão" at bounding box center [107, 33] width 123 height 13
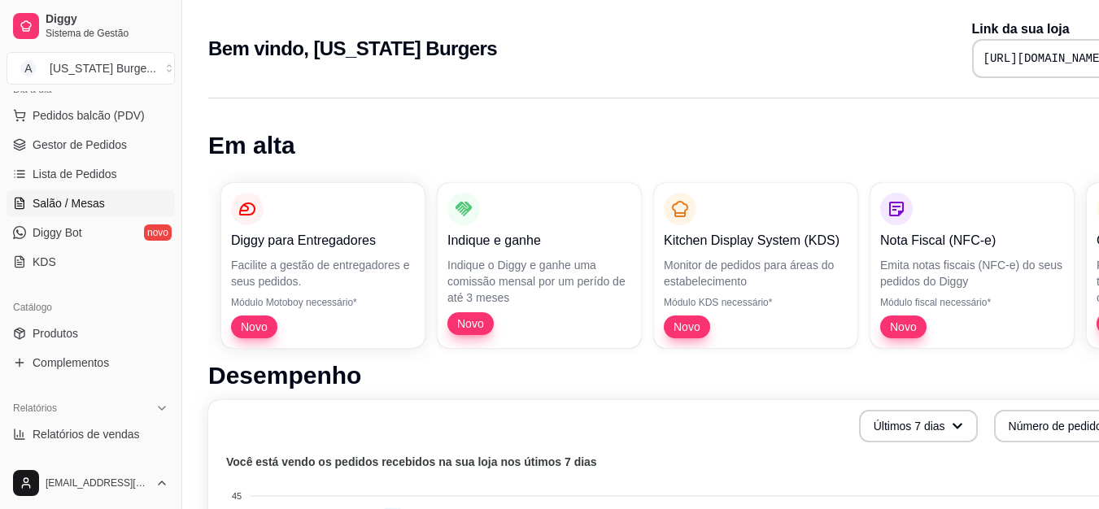
click at [84, 198] on span "Salão / Mesas" at bounding box center [69, 203] width 72 height 16
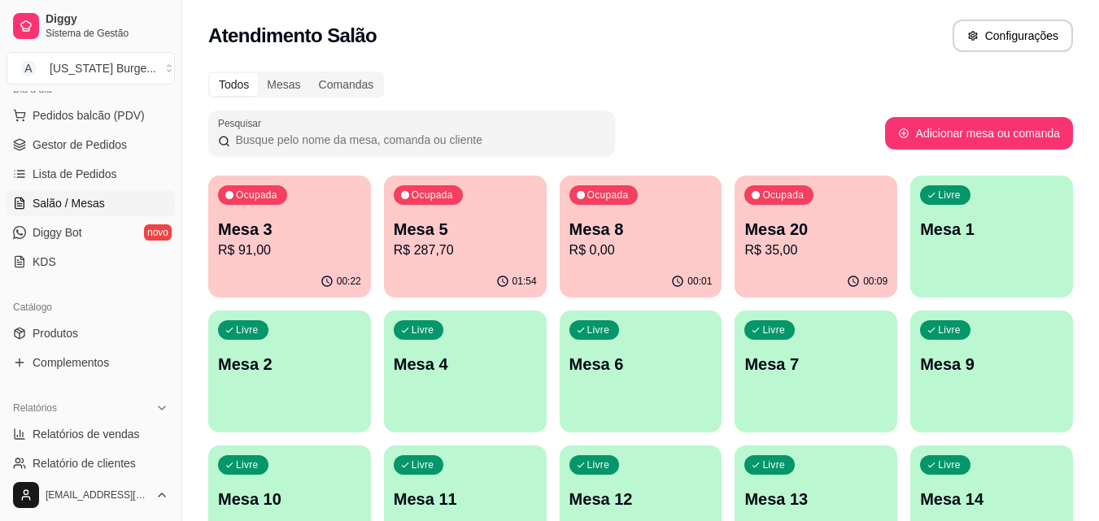
click at [303, 233] on p "Mesa 3" at bounding box center [289, 229] width 143 height 23
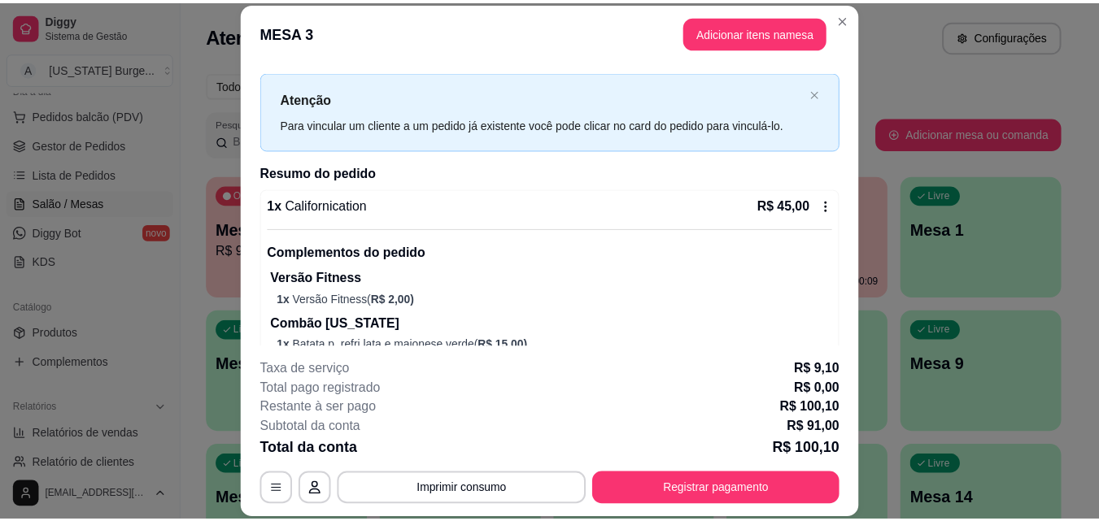
scroll to position [13, 0]
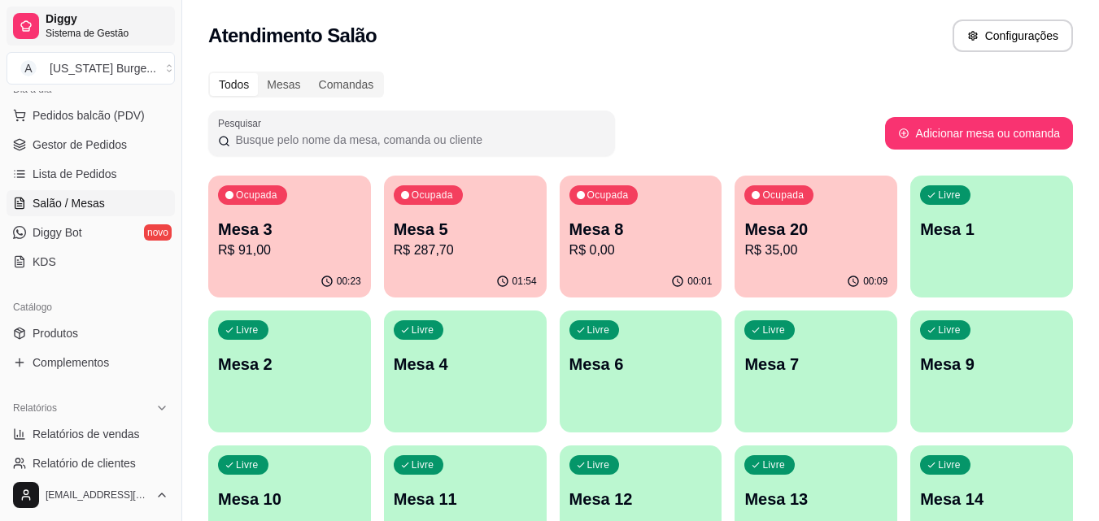
click at [74, 15] on span "Diggy" at bounding box center [107, 19] width 123 height 15
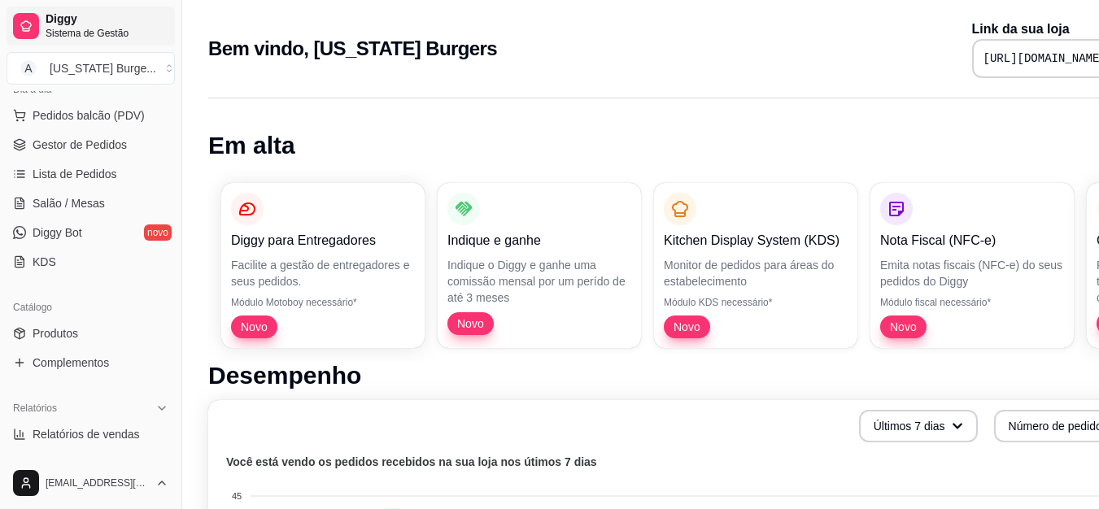
click at [47, 27] on span "Sistema de Gestão" at bounding box center [107, 33] width 123 height 13
click at [99, 427] on span "Relatórios de vendas" at bounding box center [86, 434] width 107 height 16
select select "ALL"
select select "0"
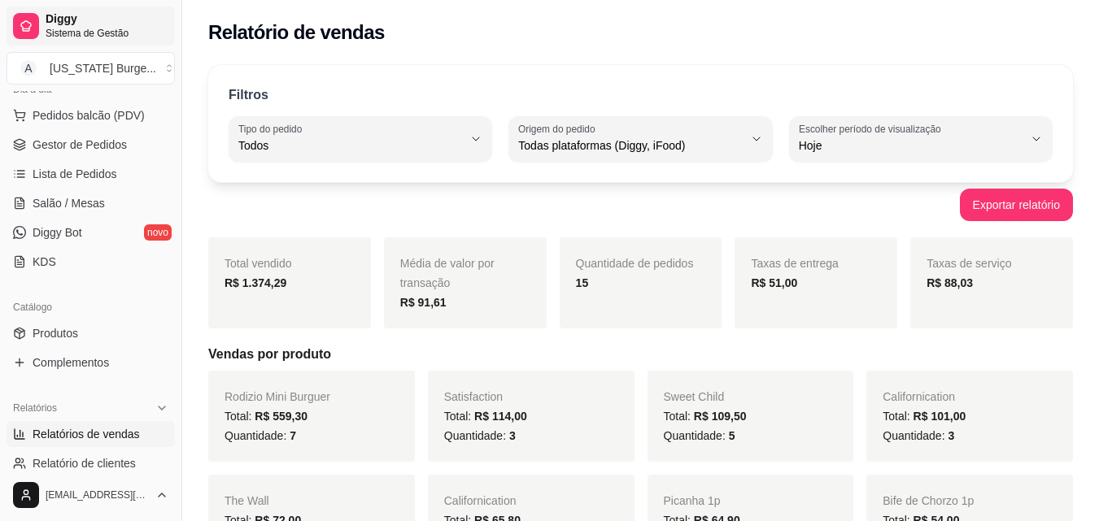
click at [72, 22] on span "Diggy" at bounding box center [107, 19] width 123 height 15
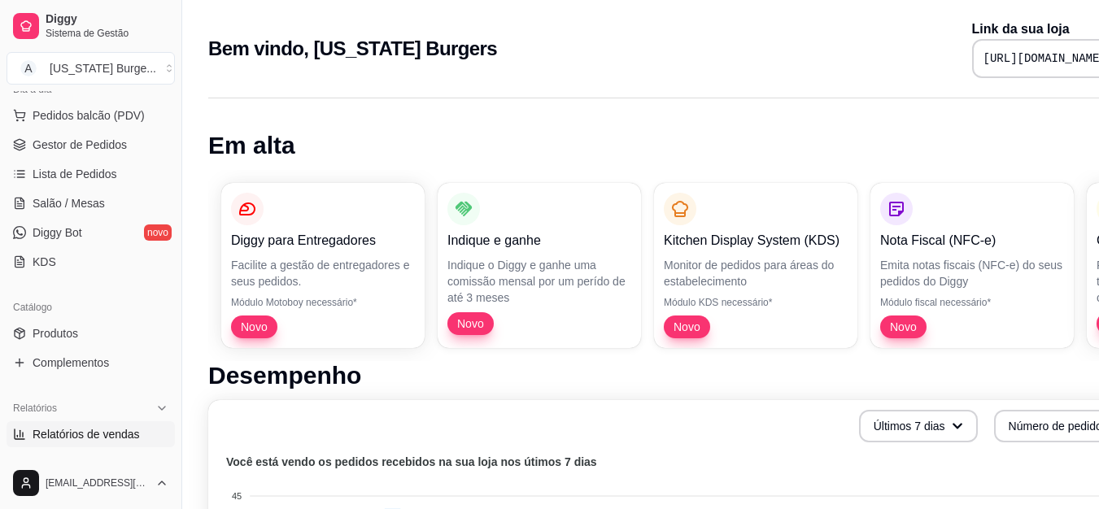
click at [111, 435] on span "Relatórios de vendas" at bounding box center [86, 434] width 107 height 16
select select "ALL"
select select "0"
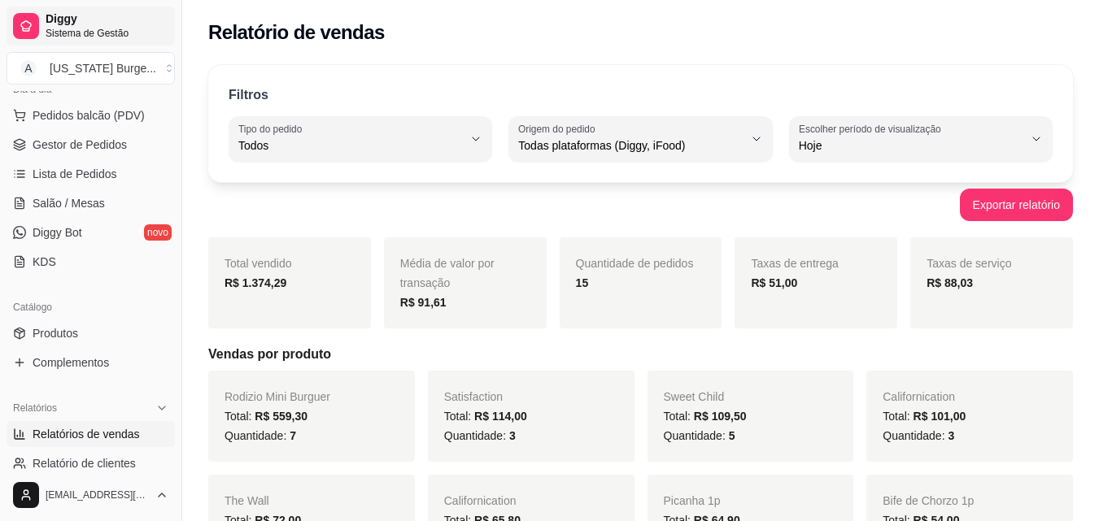
click at [49, 13] on span "Diggy" at bounding box center [107, 19] width 123 height 15
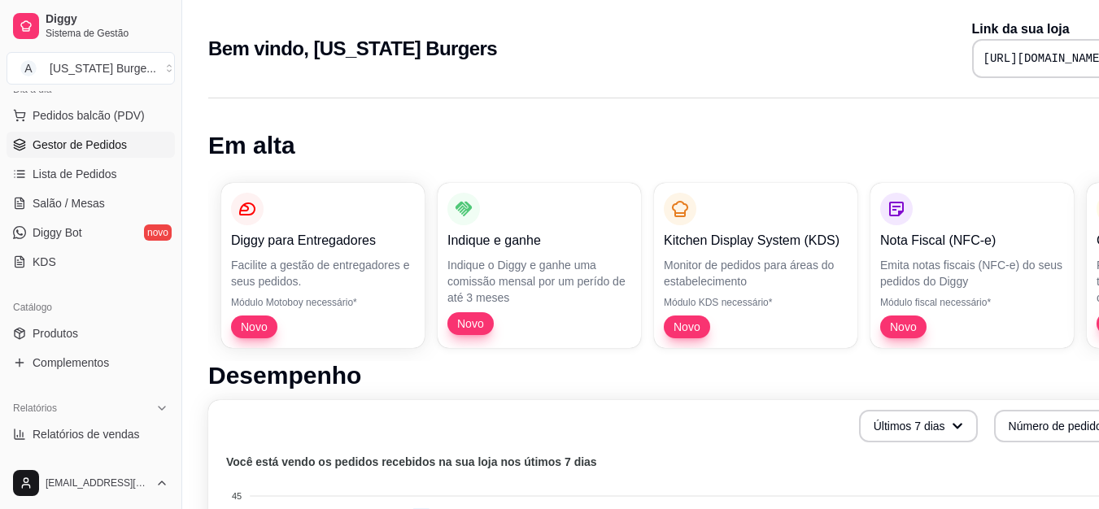
click at [85, 134] on link "Gestor de Pedidos" at bounding box center [91, 145] width 168 height 26
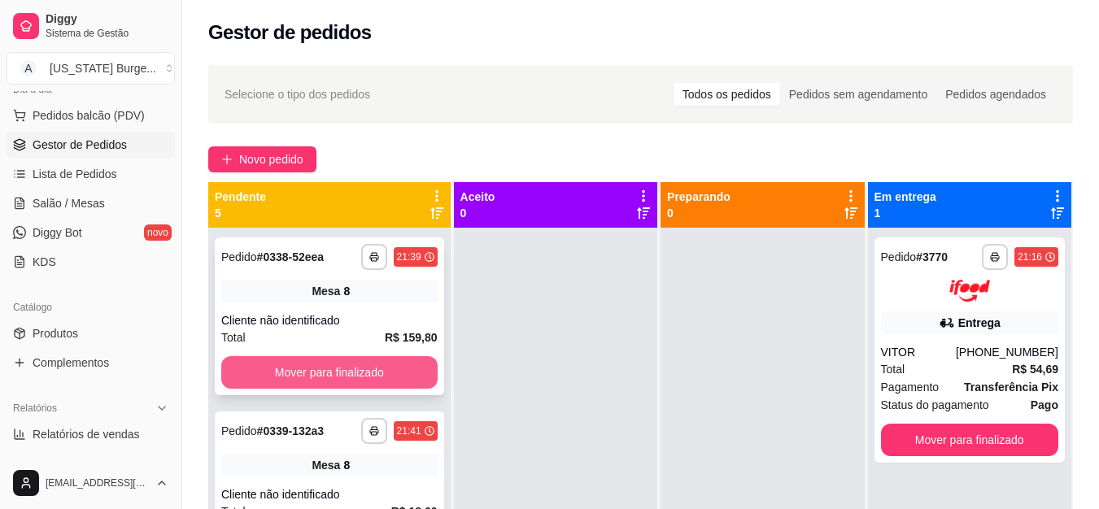
click at [313, 373] on button "Mover para finalizado" at bounding box center [329, 372] width 216 height 33
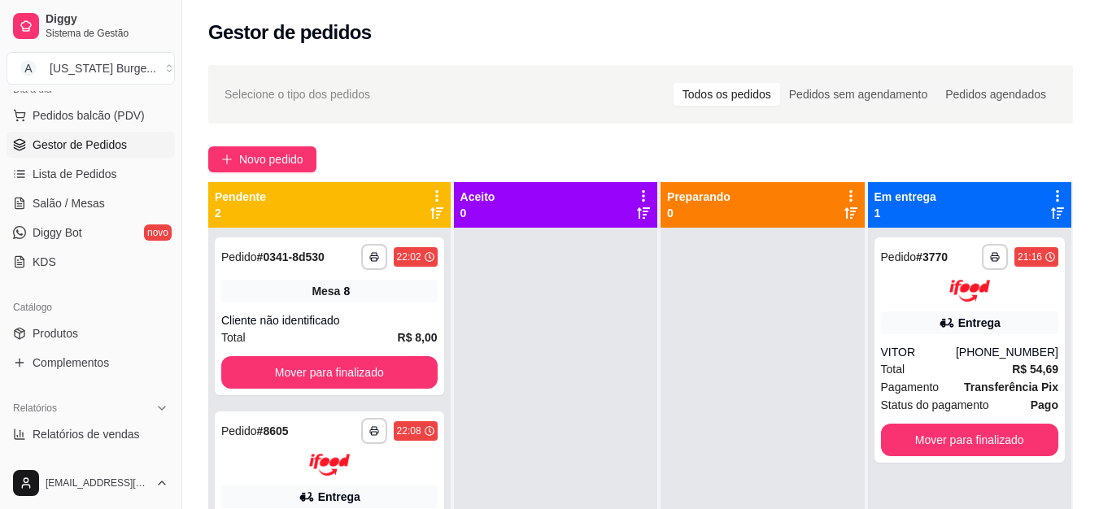
click at [313, 373] on button "Mover para finalizado" at bounding box center [329, 372] width 216 height 33
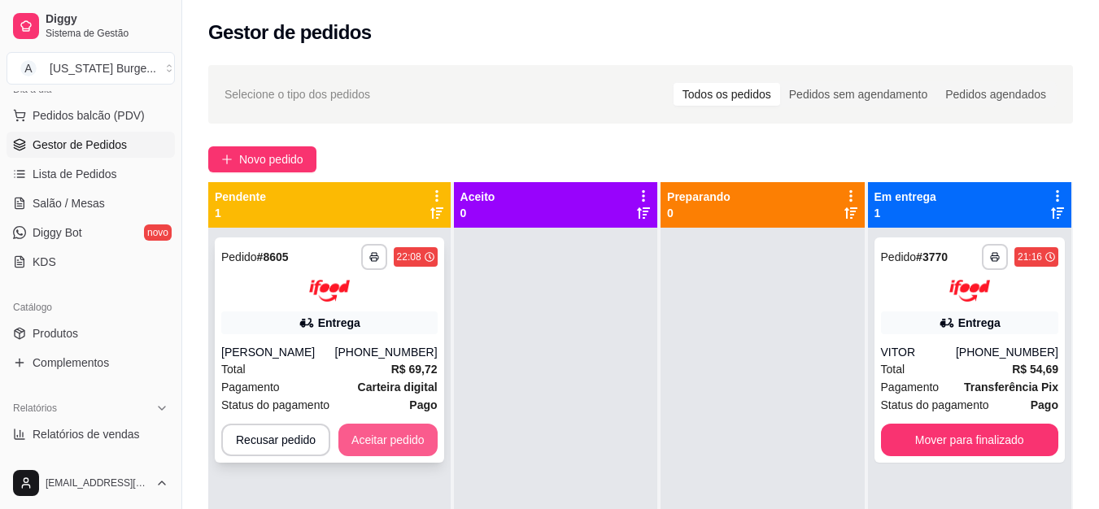
click at [392, 447] on button "Aceitar pedido" at bounding box center [387, 440] width 99 height 33
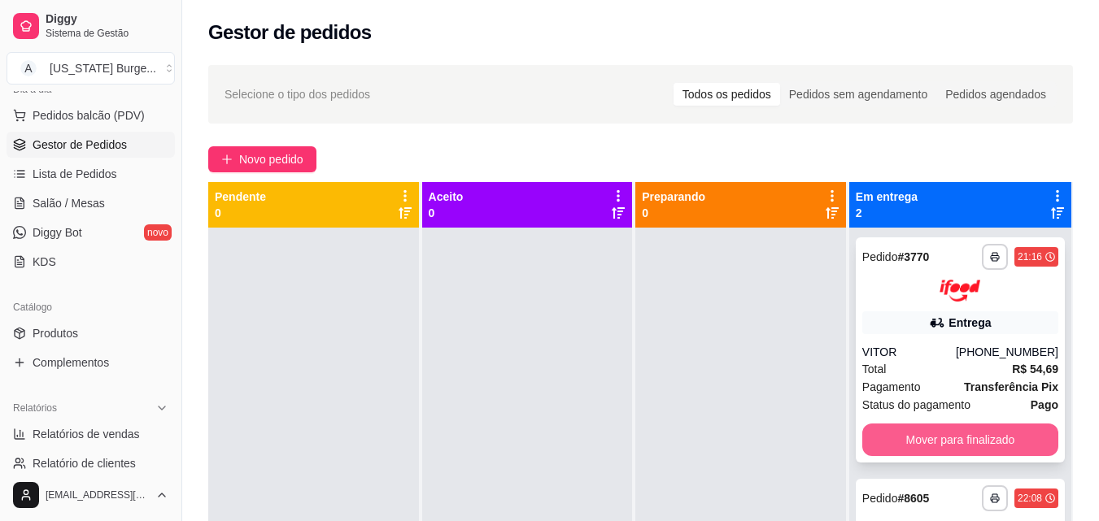
click at [887, 438] on button "Mover para finalizado" at bounding box center [960, 440] width 196 height 33
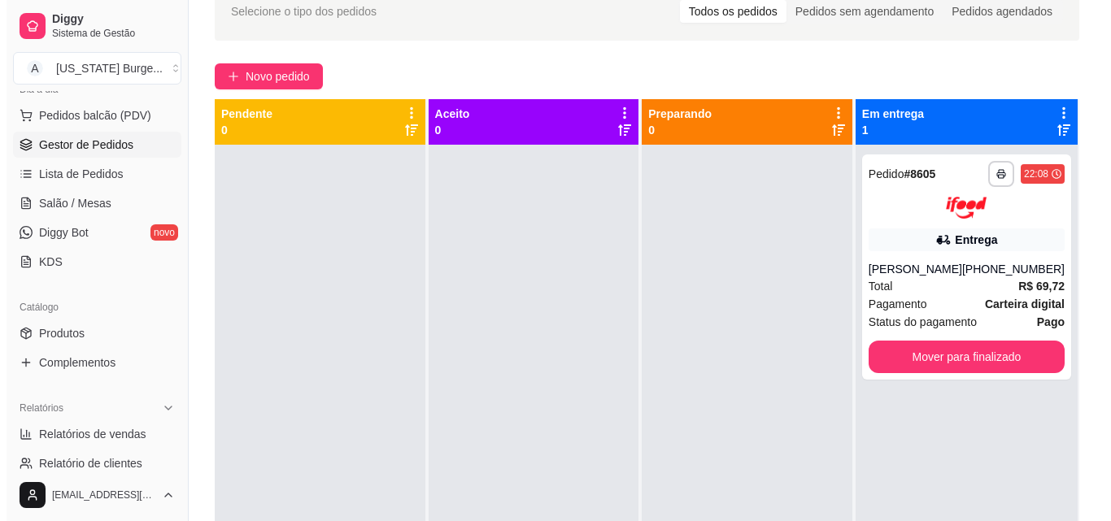
scroll to position [74, 0]
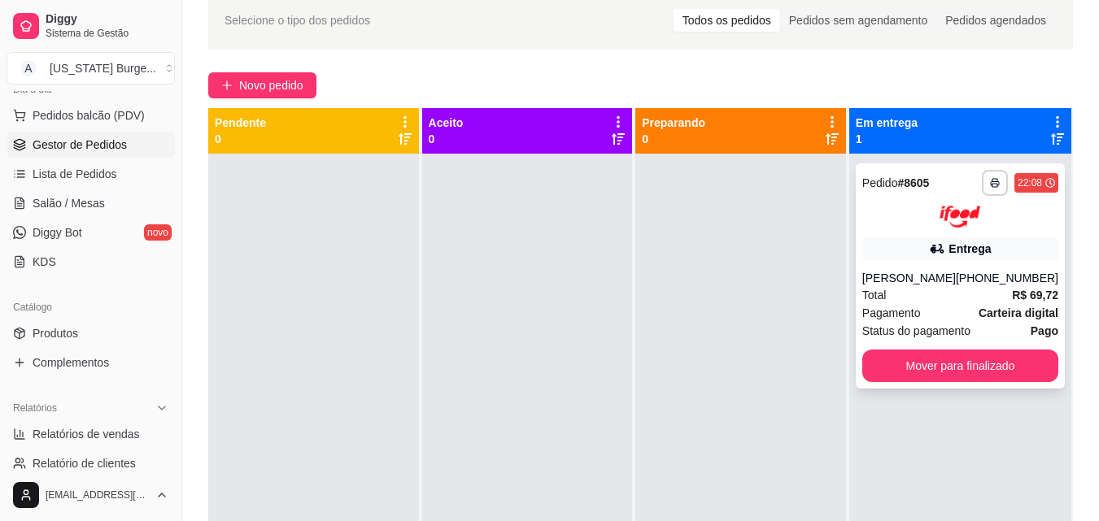
click at [948, 326] on span "Status do pagamento" at bounding box center [916, 331] width 108 height 18
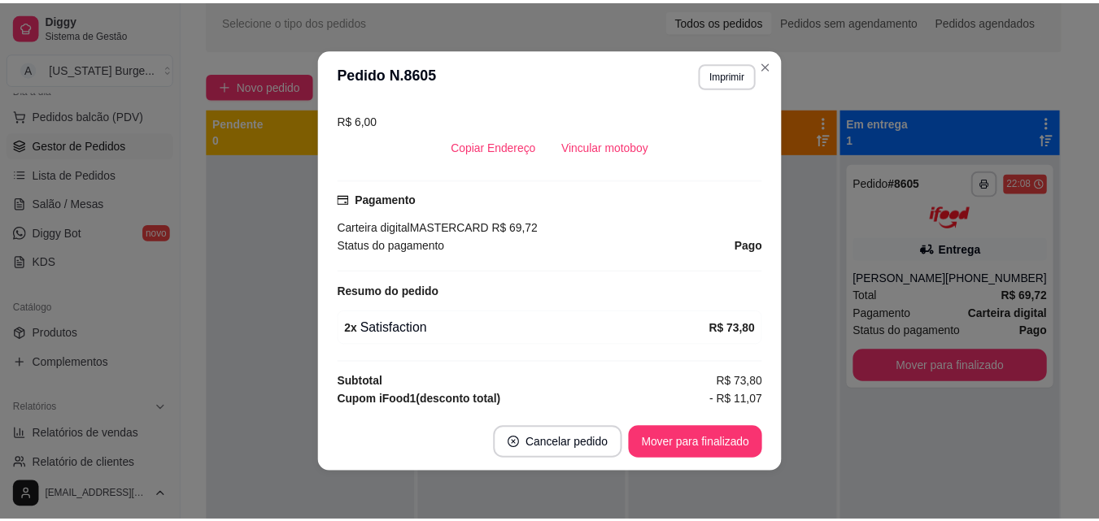
scroll to position [148, 0]
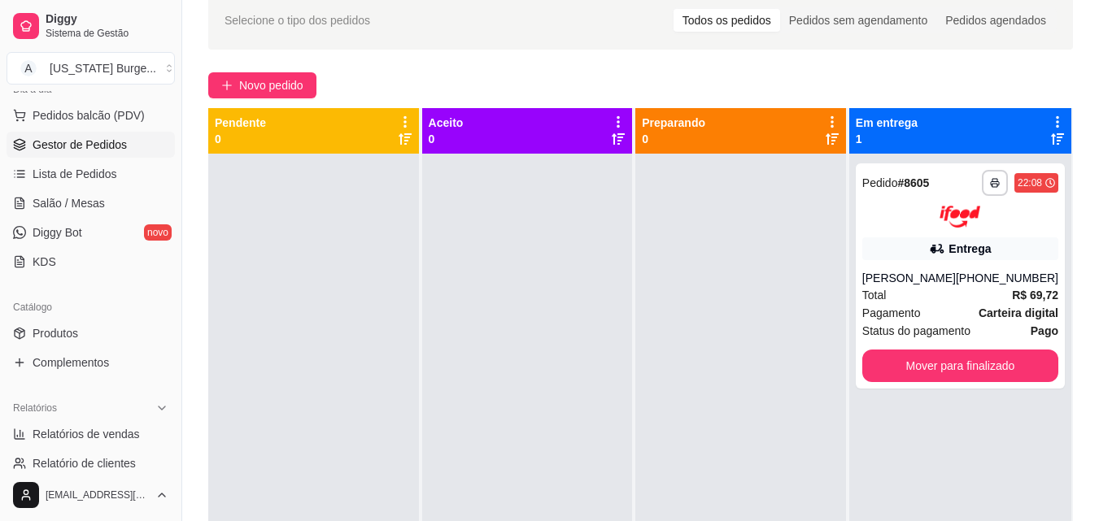
click at [663, 87] on div "Novo pedido" at bounding box center [640, 85] width 865 height 26
click at [663, 88] on div "Novo pedido" at bounding box center [640, 85] width 865 height 26
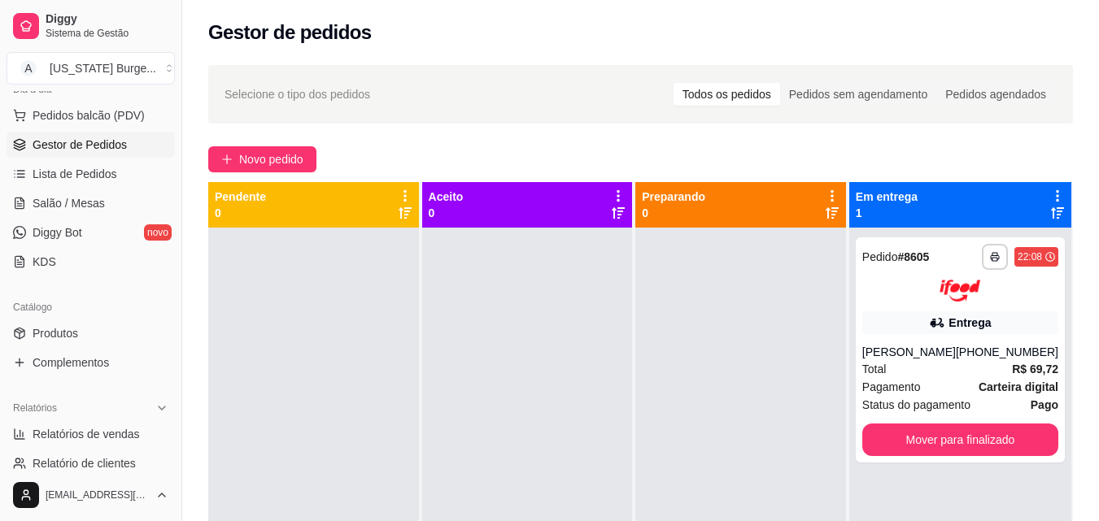
scroll to position [0, 0]
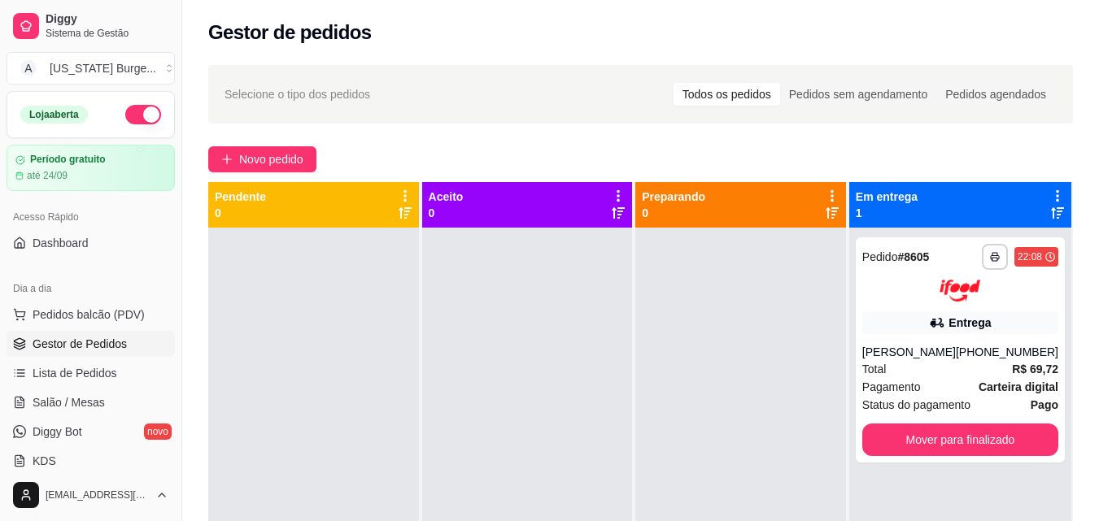
click at [140, 112] on button "button" at bounding box center [143, 115] width 36 height 20
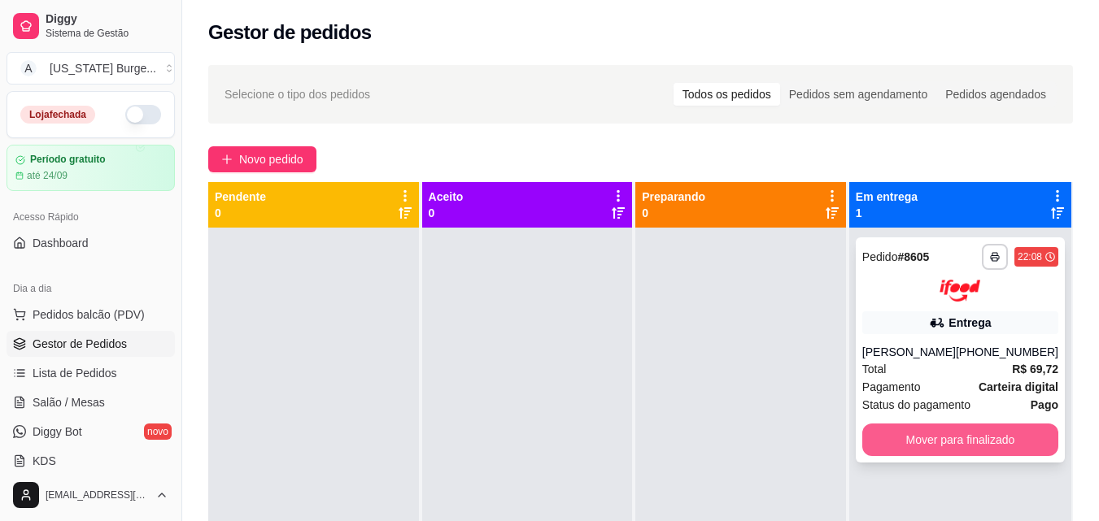
click at [891, 442] on button "Mover para finalizado" at bounding box center [960, 440] width 196 height 33
